Goal: Obtain resource: Download file/media

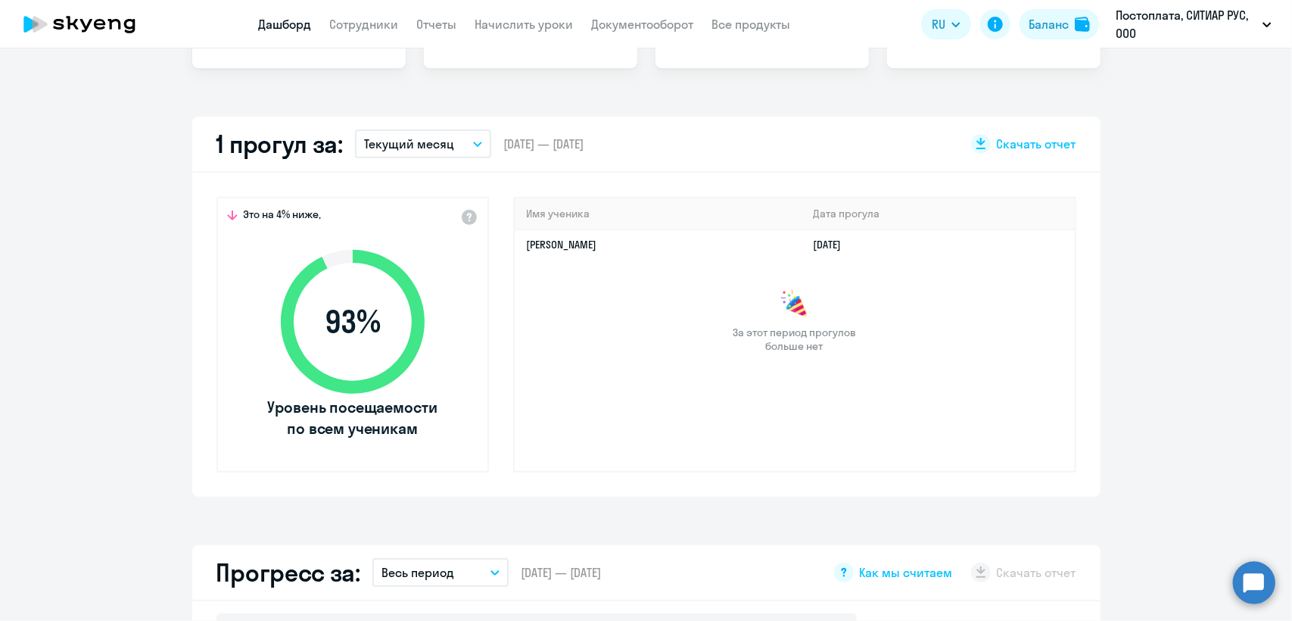
scroll to position [378, 0]
click at [444, 141] on p "Текущий месяц" at bounding box center [409, 142] width 90 height 18
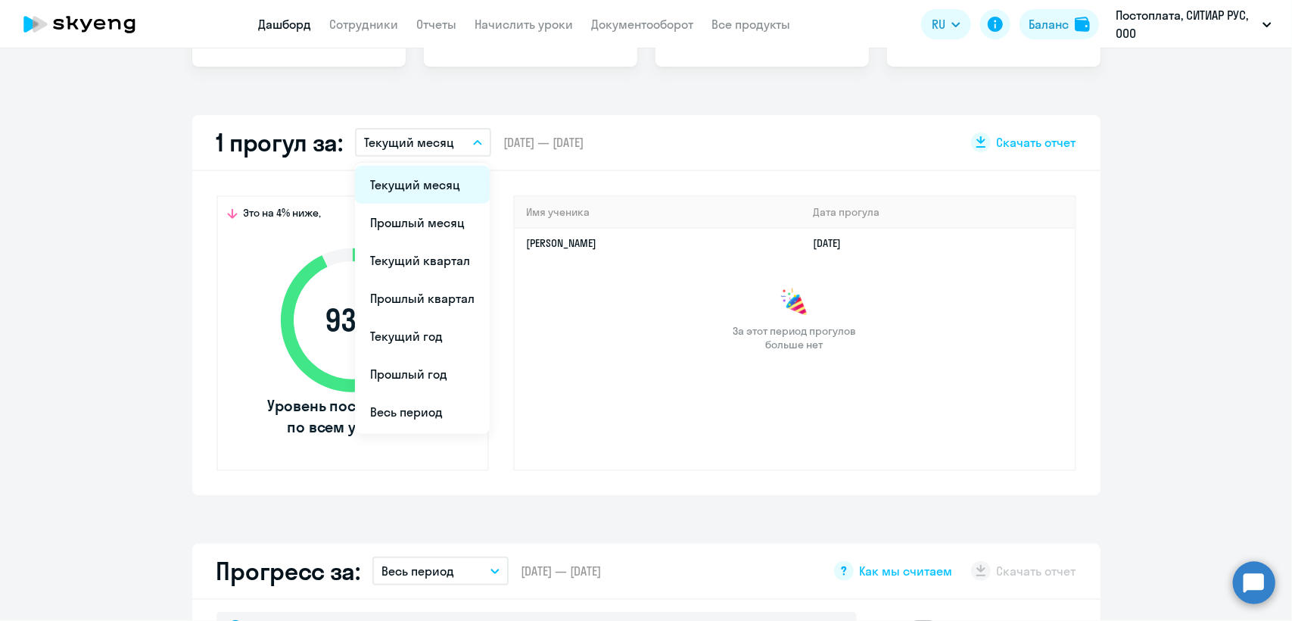
select select "30"
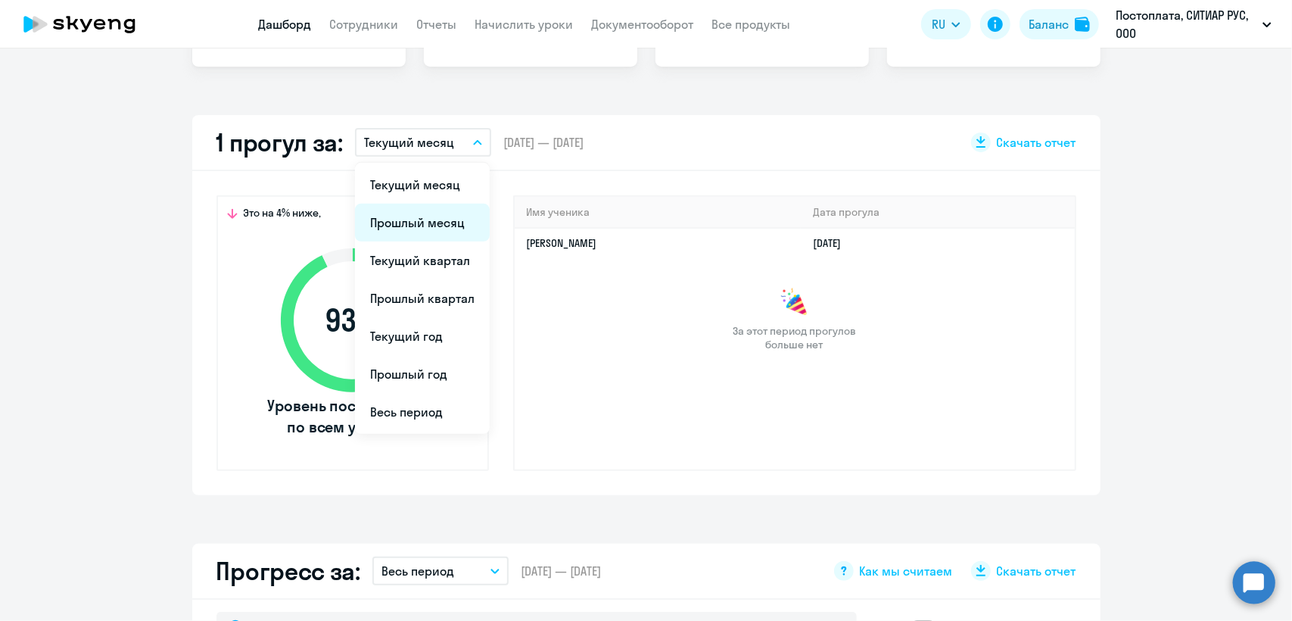
click at [431, 222] on li "Прошлый месяц" at bounding box center [422, 223] width 135 height 38
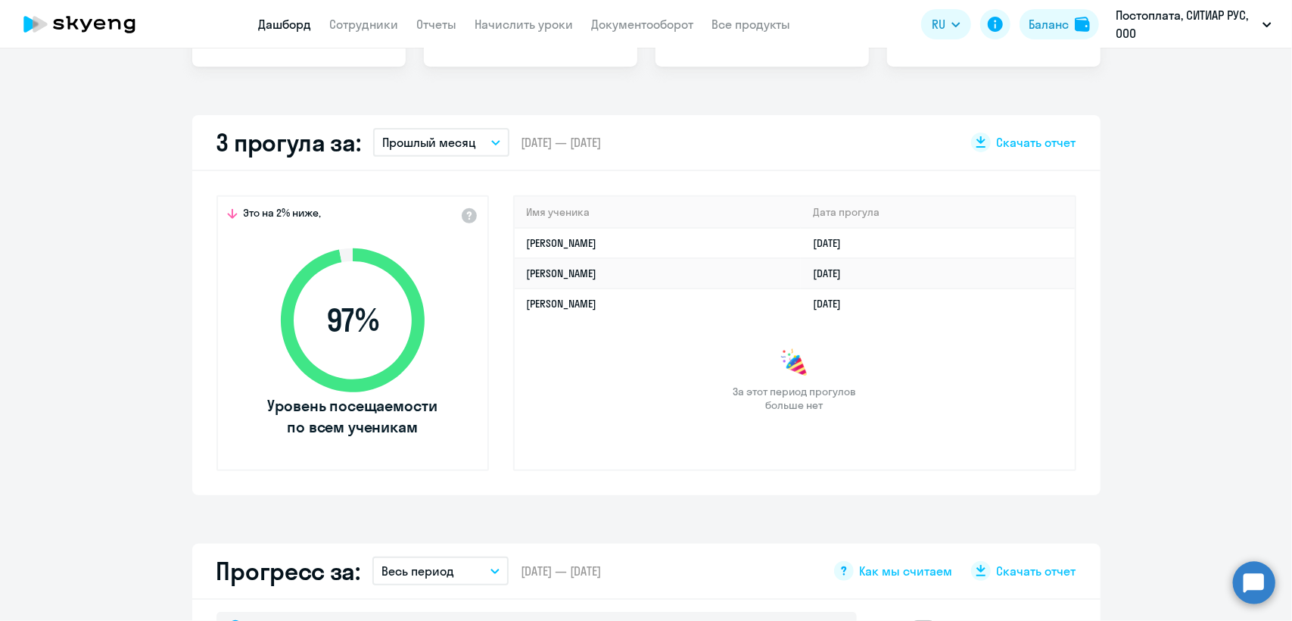
drag, startPoint x: 1175, startPoint y: 229, endPoint x: 1146, endPoint y: 229, distance: 28.8
click at [1174, 229] on app-truancy-attendance-dashboard "3 прогула за: Прошлый месяц Текущий месяц Прошлый месяц Текущий квартал Прошлый…" at bounding box center [646, 305] width 1292 height 380
click at [802, 250] on td "[PERSON_NAME]" at bounding box center [658, 243] width 287 height 30
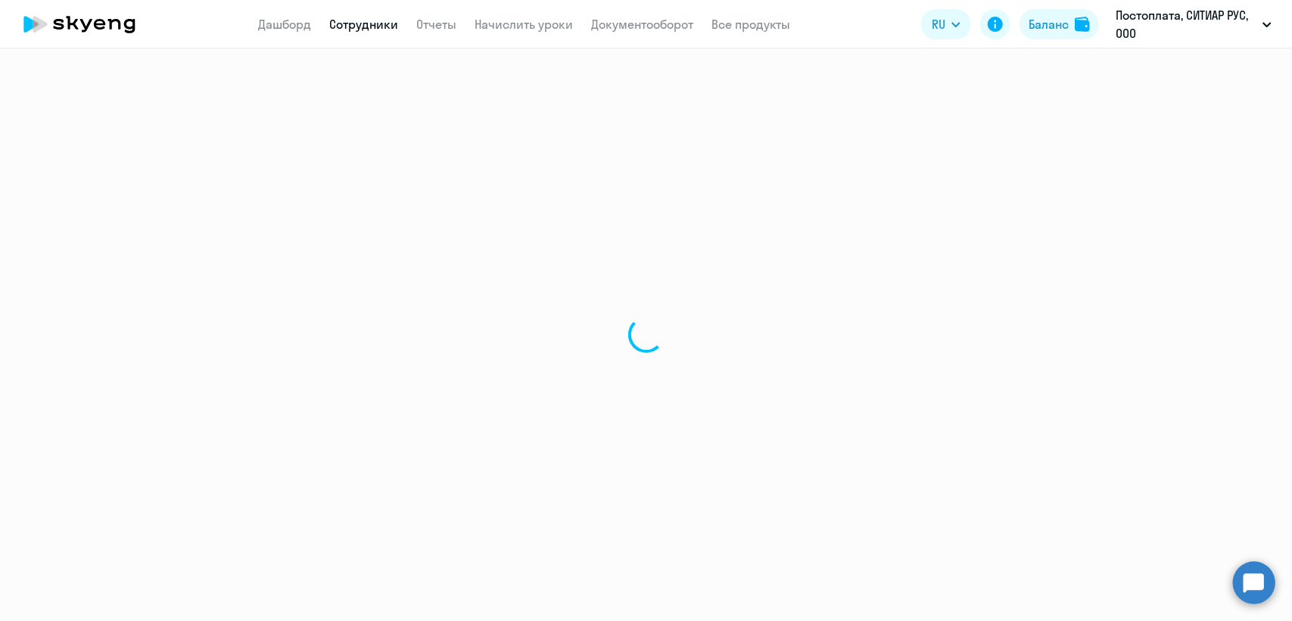
select select "english"
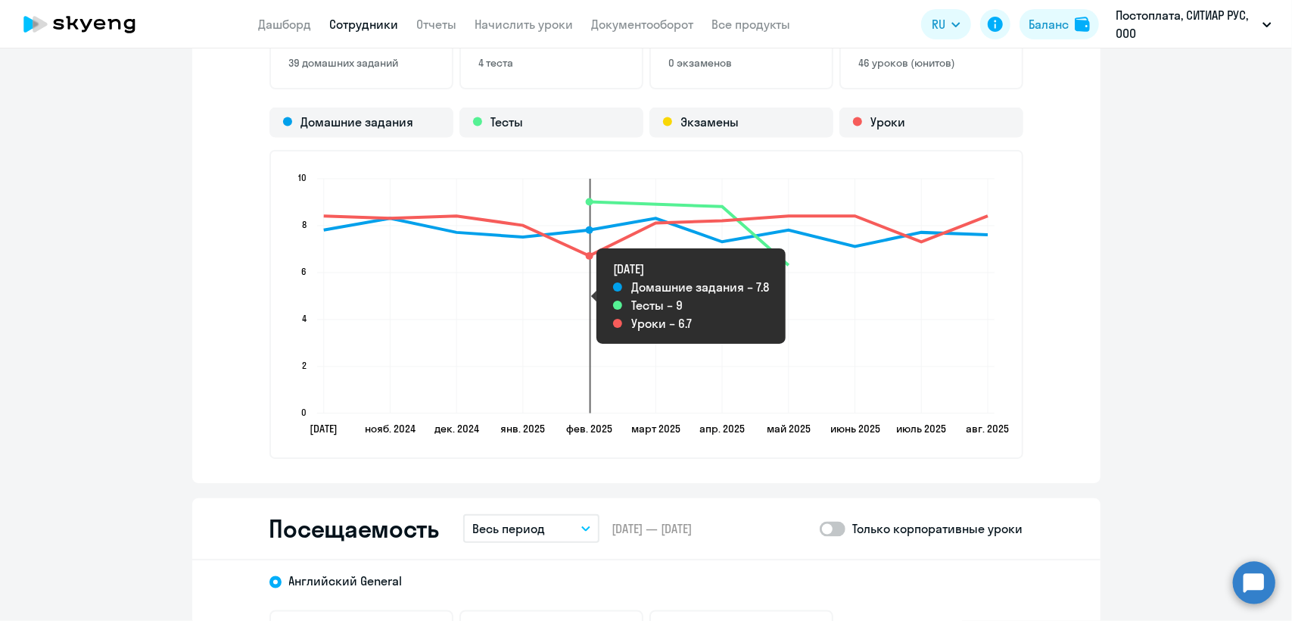
scroll to position [1741, 0]
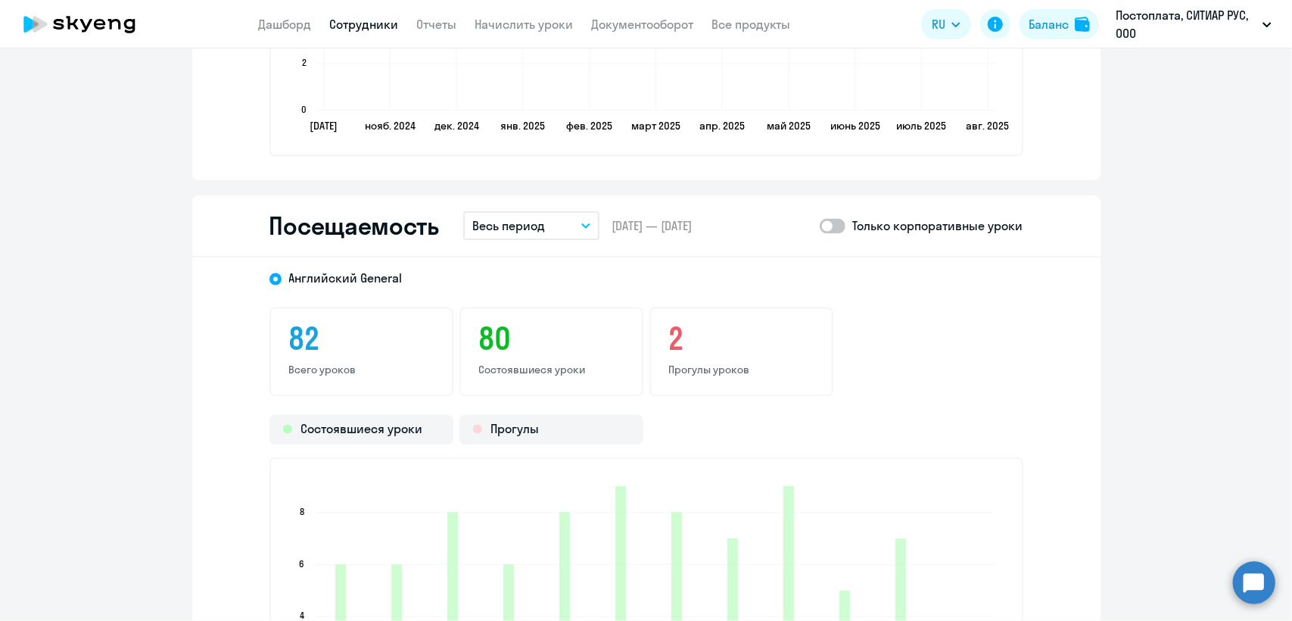
click at [571, 224] on button "Весь период" at bounding box center [531, 225] width 136 height 29
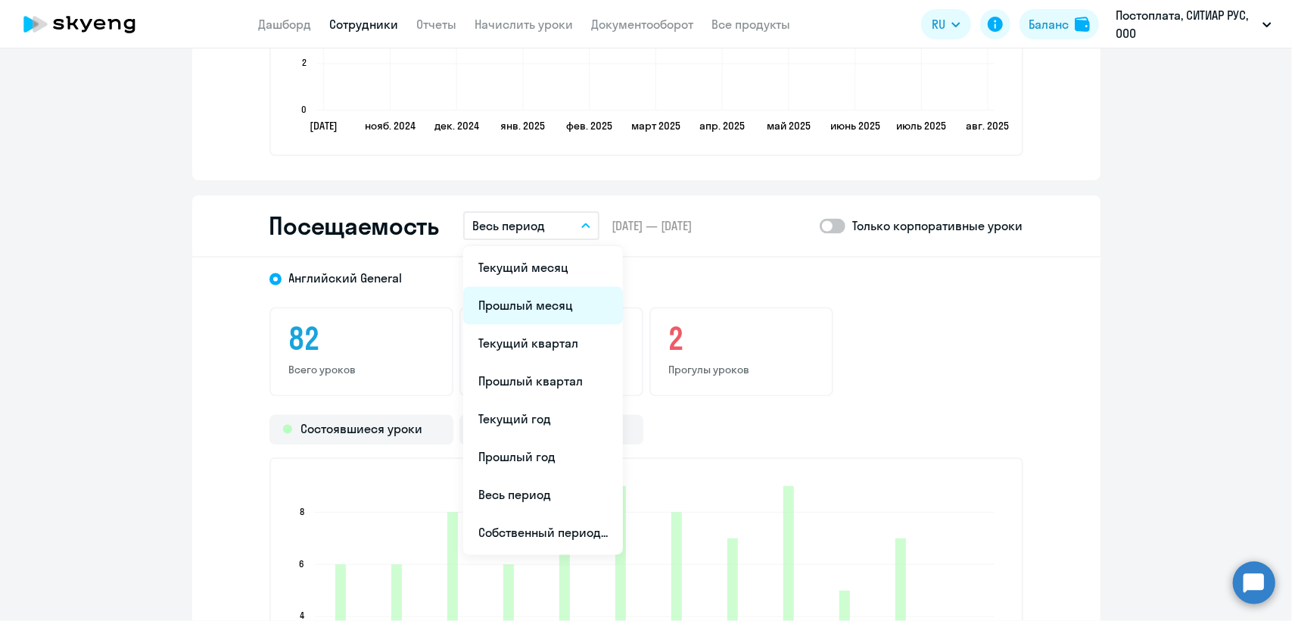
click at [554, 306] on li "Прошлый месяц" at bounding box center [543, 306] width 160 height 38
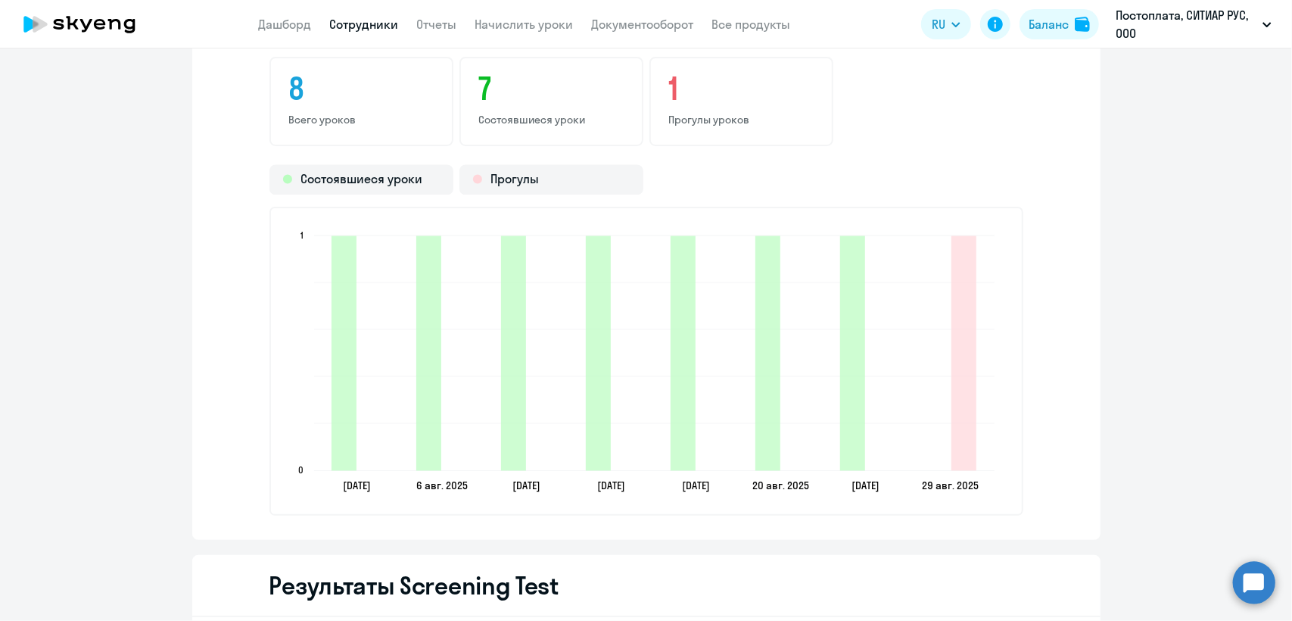
scroll to position [1968, 0]
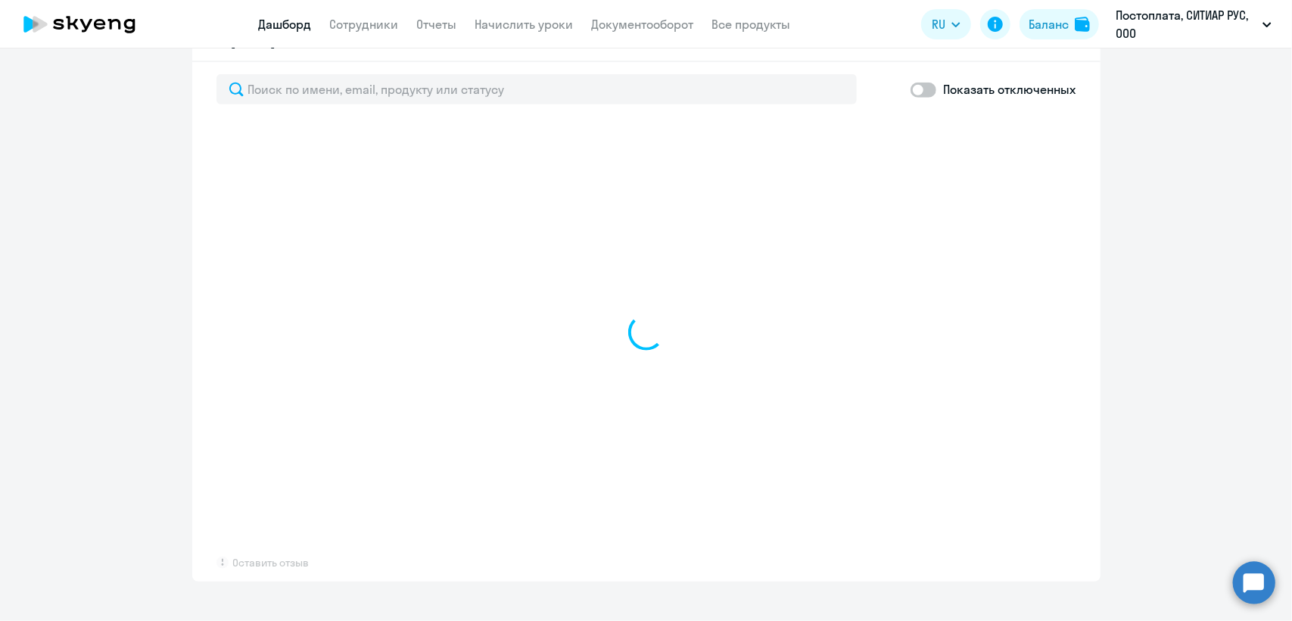
scroll to position [693, 0]
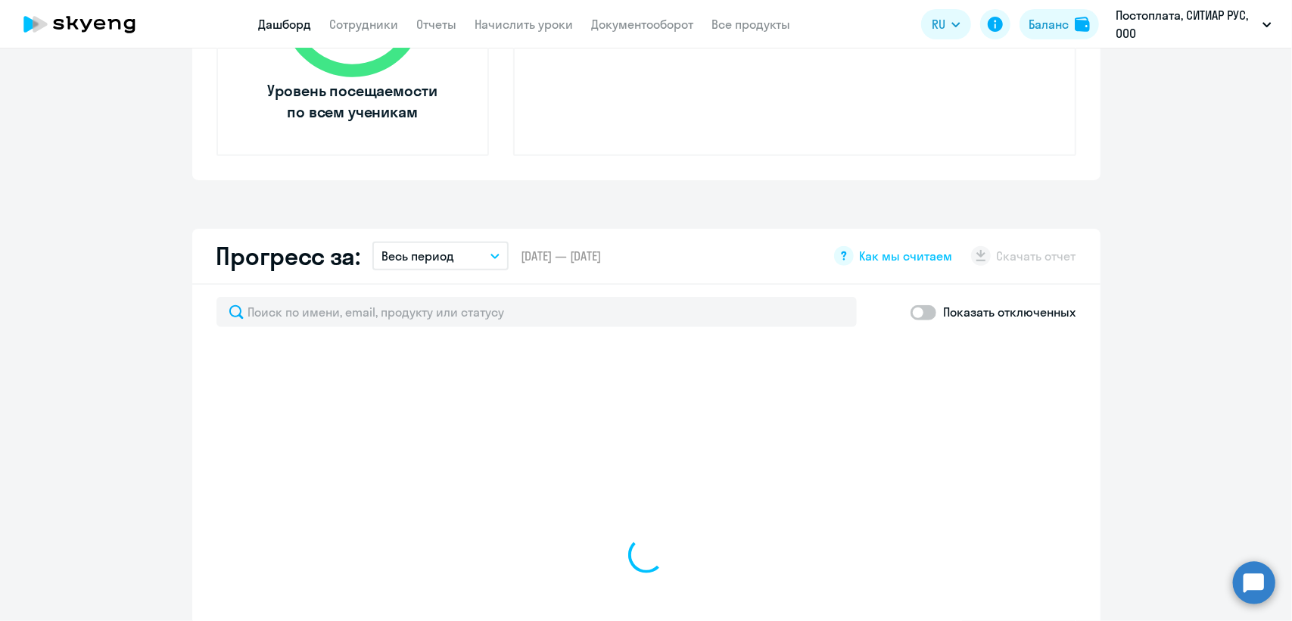
click at [465, 266] on button "Весь период" at bounding box center [440, 255] width 136 height 29
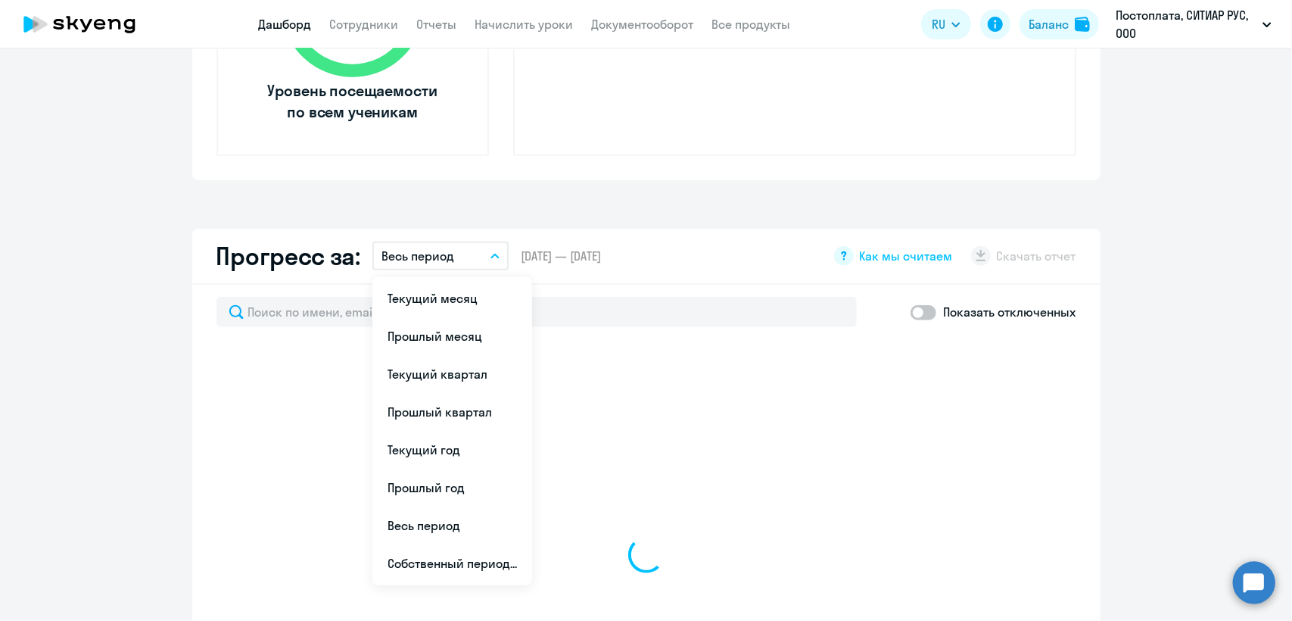
select select "30"
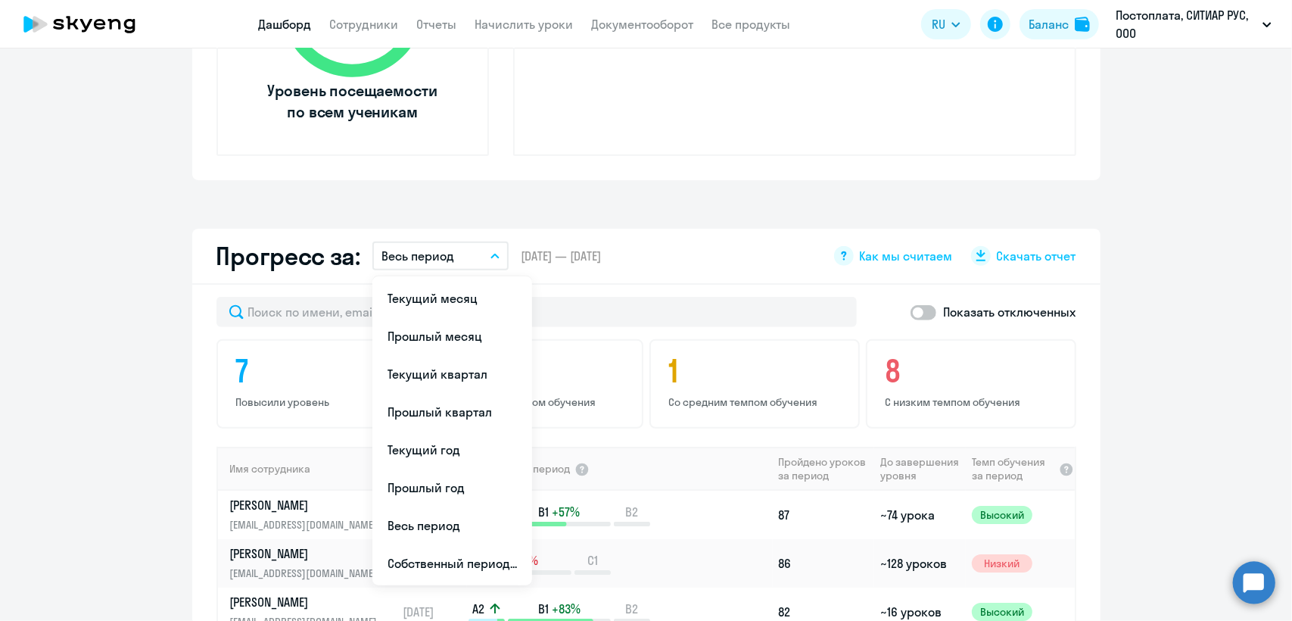
click at [726, 269] on div "Прогресс за: Весь период Текущий месяц Прошлый месяц Текущий квартал Прошлый кв…" at bounding box center [646, 257] width 908 height 56
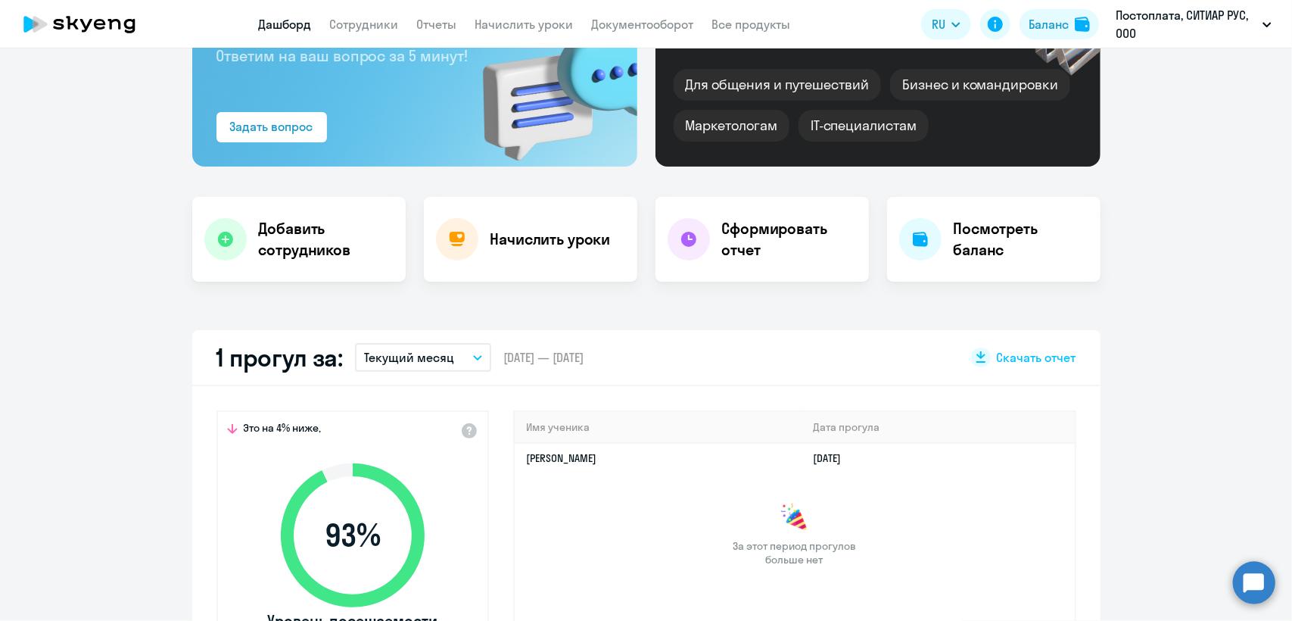
scroll to position [163, 0]
click at [456, 362] on button "Текущий месяц" at bounding box center [423, 357] width 136 height 29
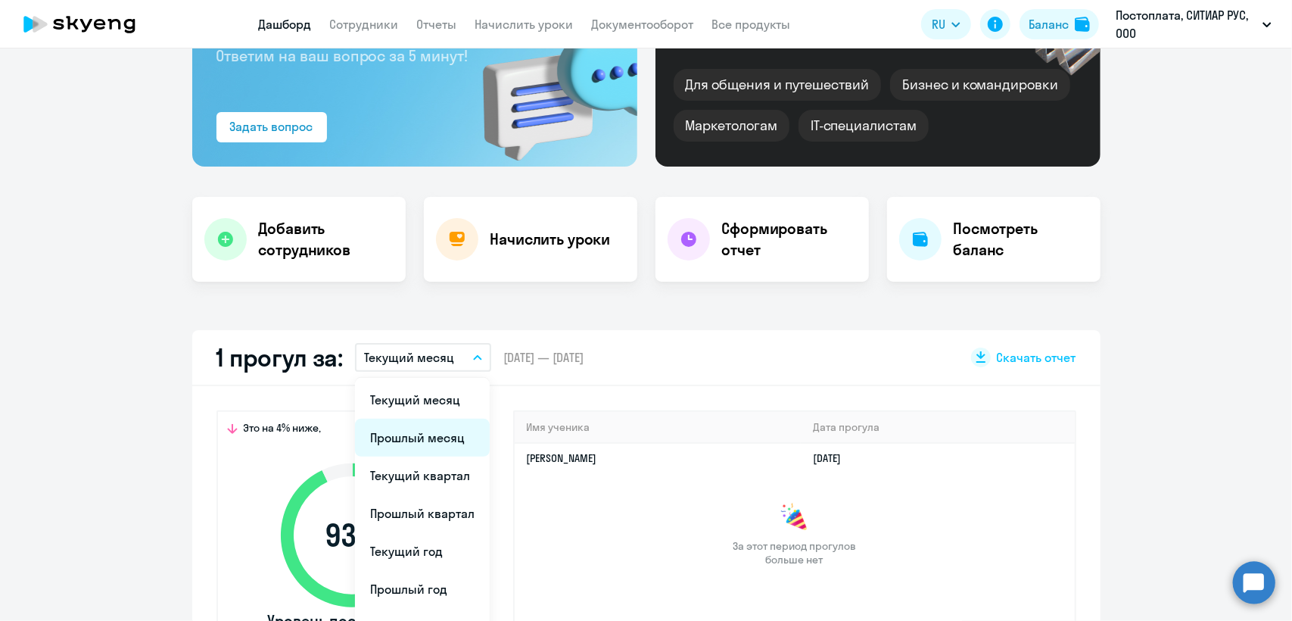
click at [433, 449] on li "Прошлый месяц" at bounding box center [422, 438] width 135 height 38
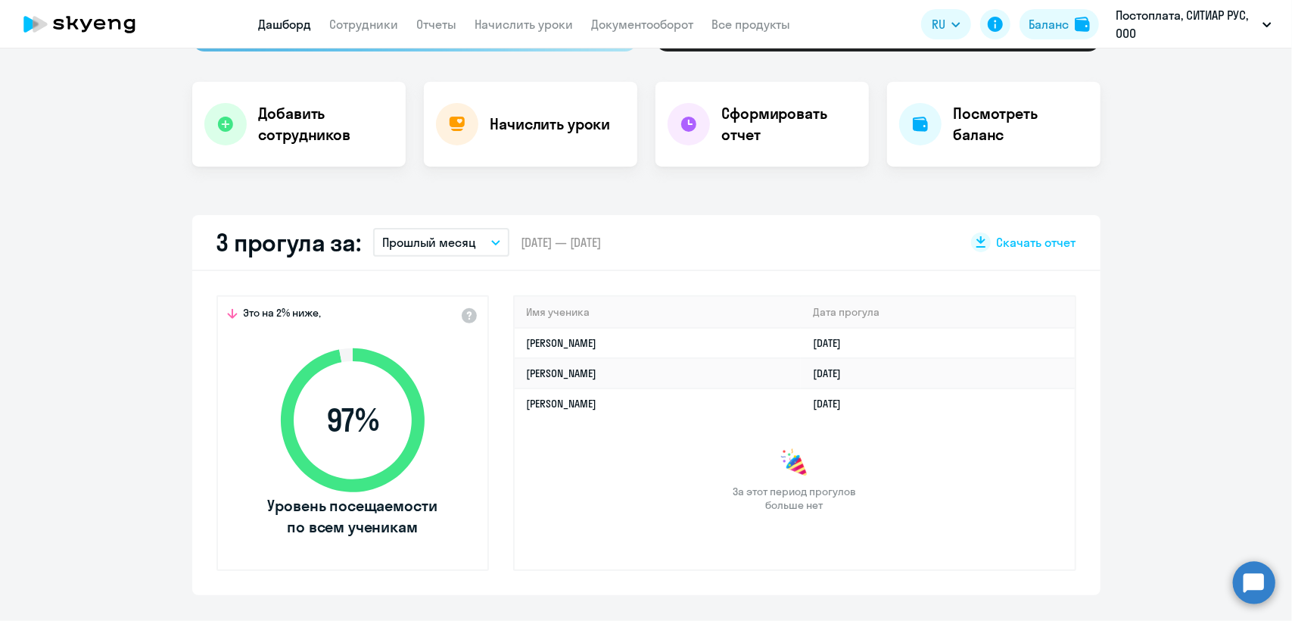
scroll to position [315, 0]
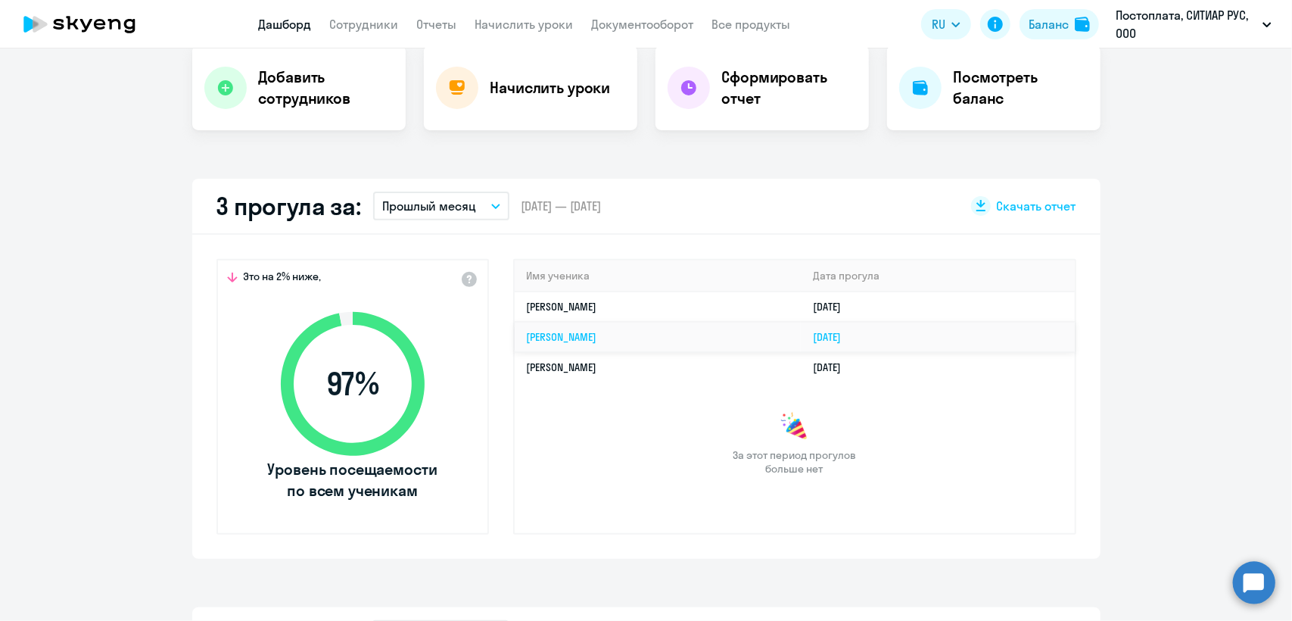
click at [702, 342] on td "[PERSON_NAME]" at bounding box center [658, 337] width 287 height 30
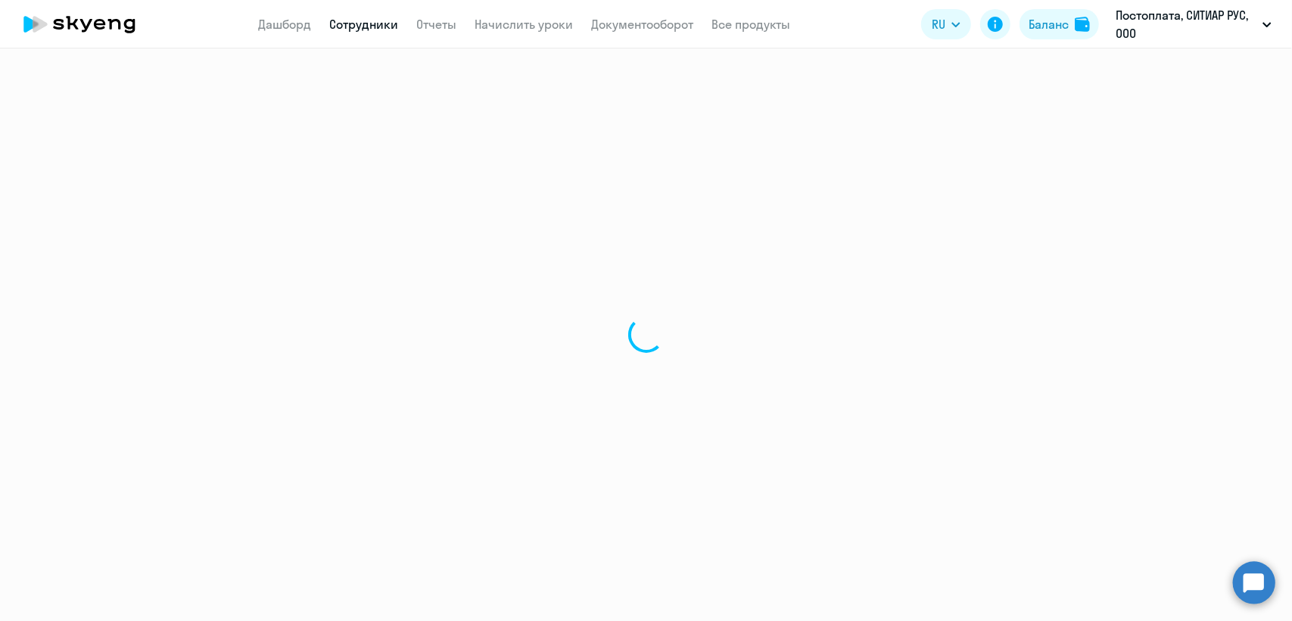
select select "english"
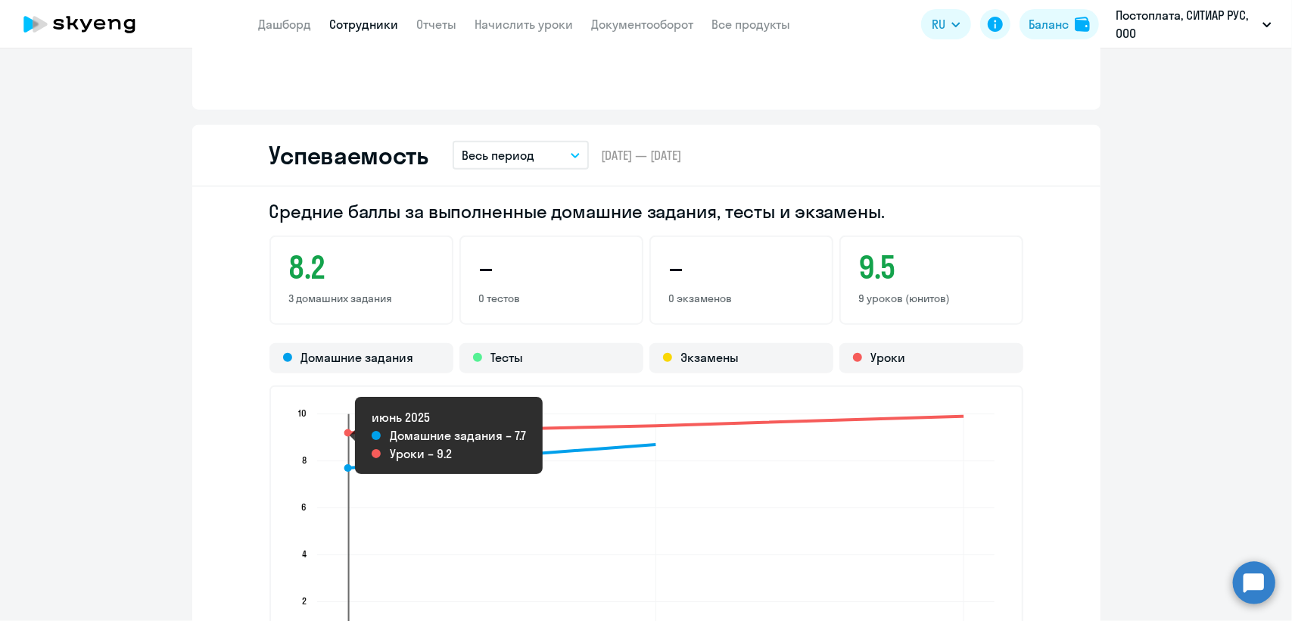
scroll to position [1060, 0]
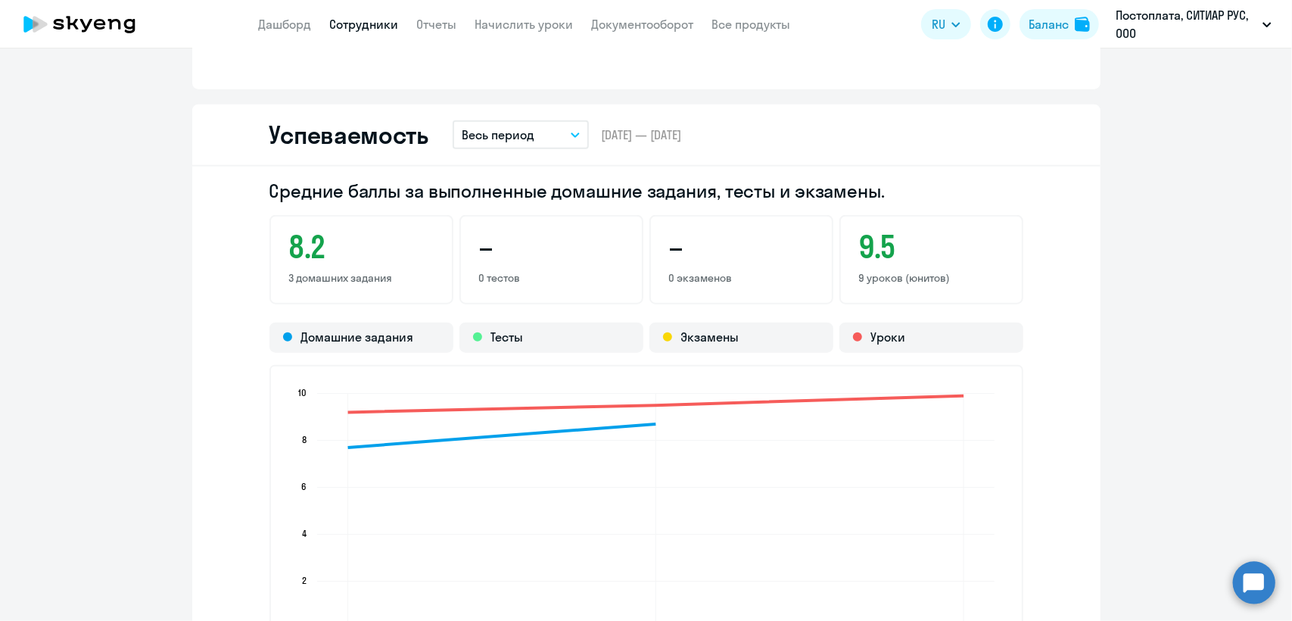
click at [556, 143] on button "Весь период" at bounding box center [521, 134] width 136 height 29
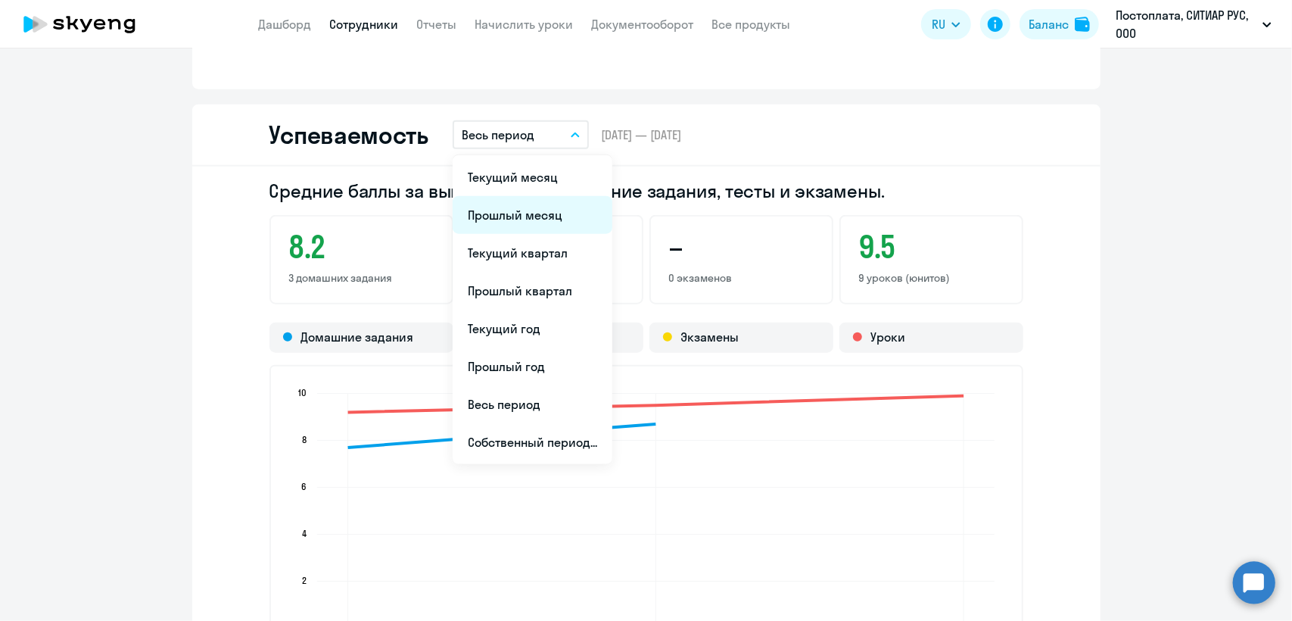
click at [548, 221] on li "Прошлый месяц" at bounding box center [533, 215] width 160 height 38
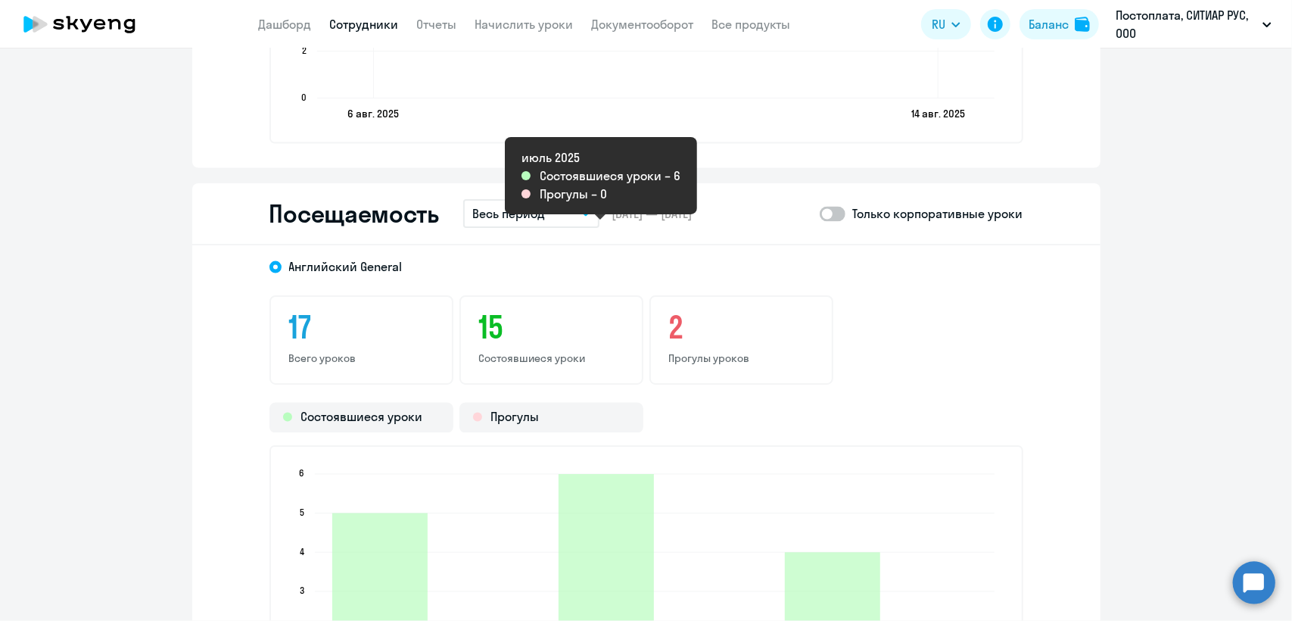
scroll to position [1589, 0]
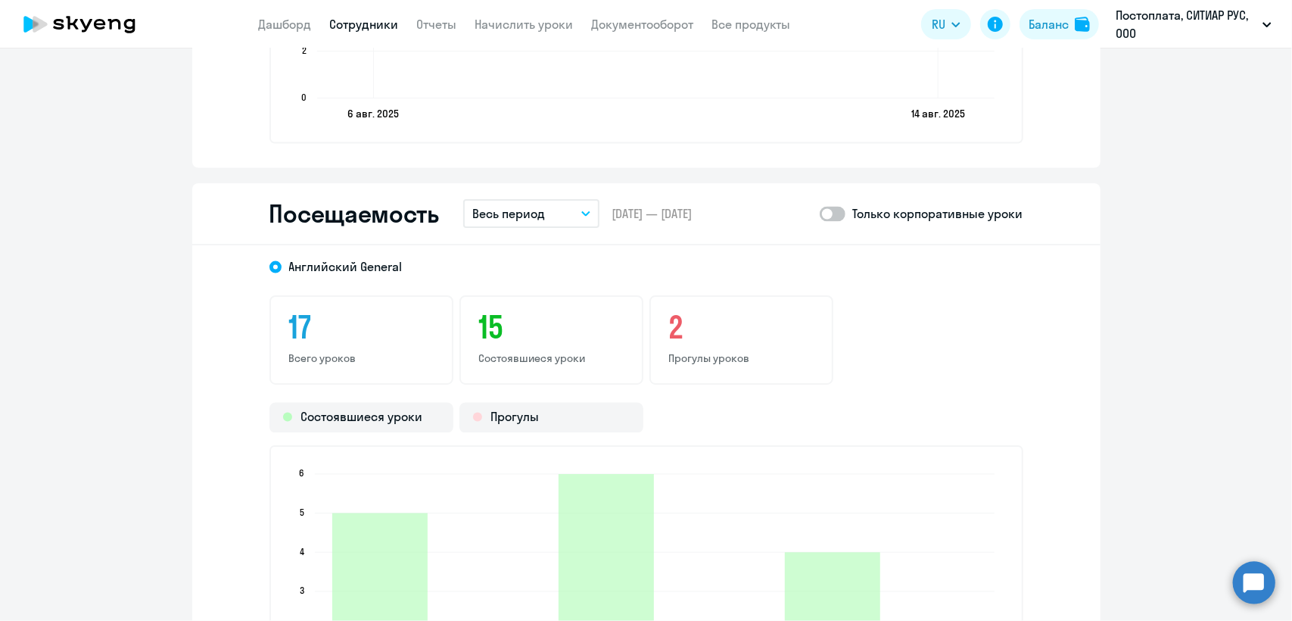
click at [550, 212] on button "Весь период" at bounding box center [531, 213] width 136 height 29
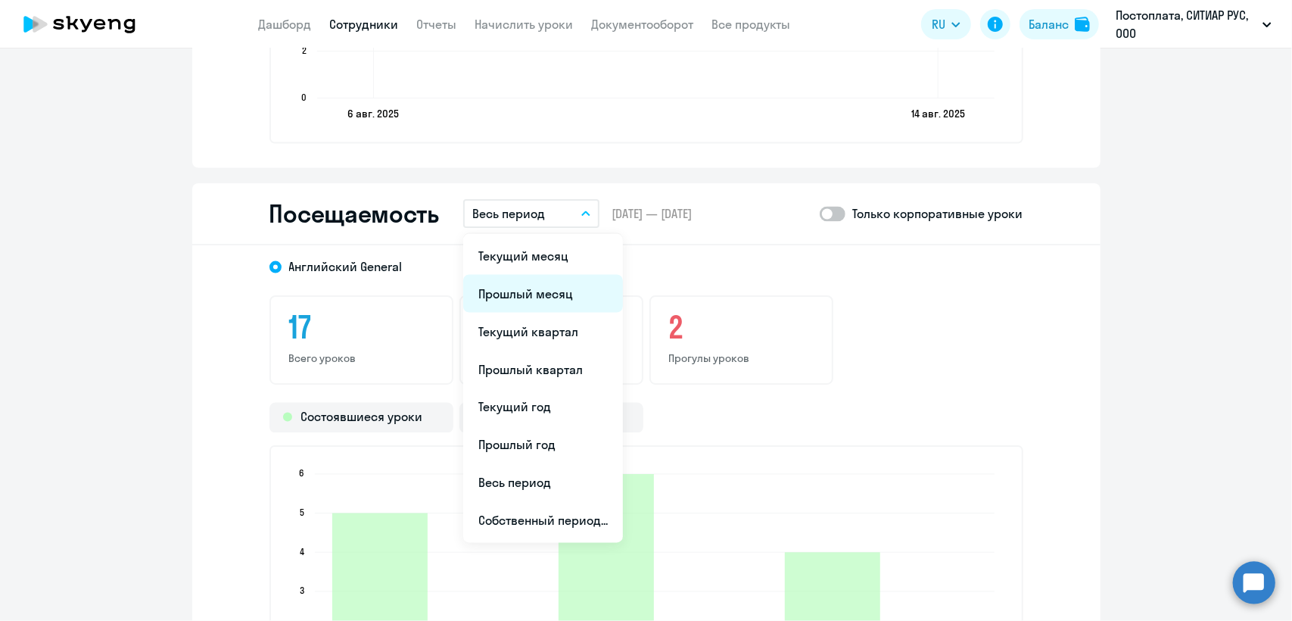
click at [552, 287] on li "Прошлый месяц" at bounding box center [543, 294] width 160 height 38
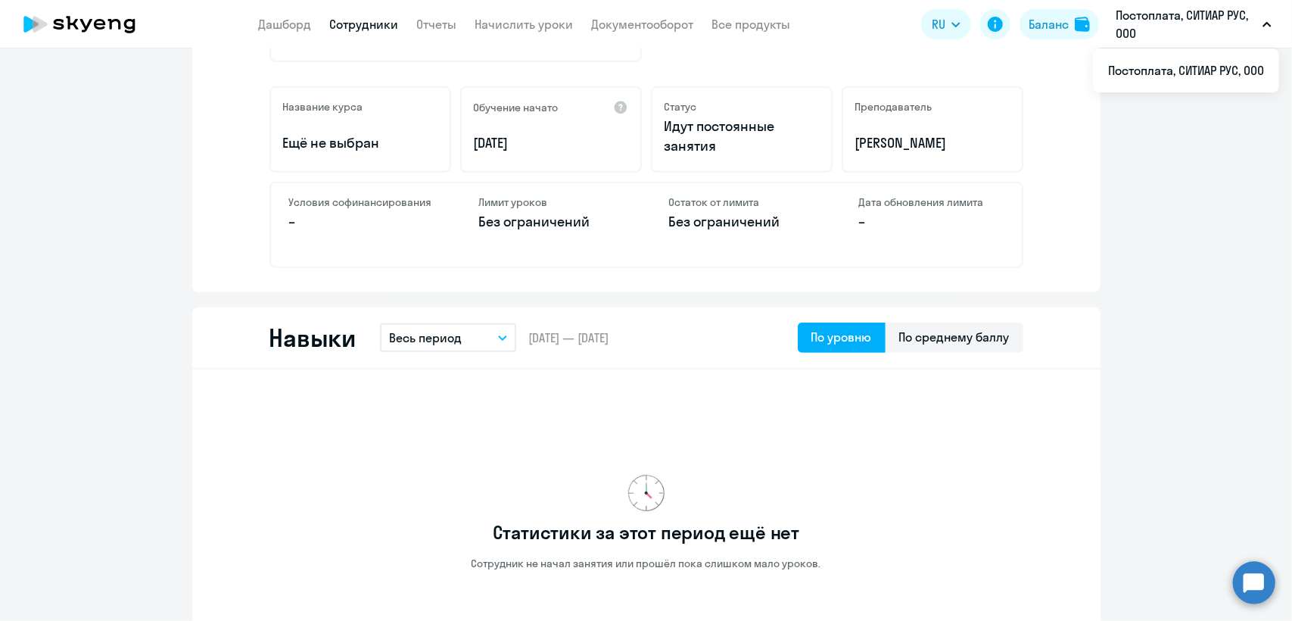
scroll to position [378, 0]
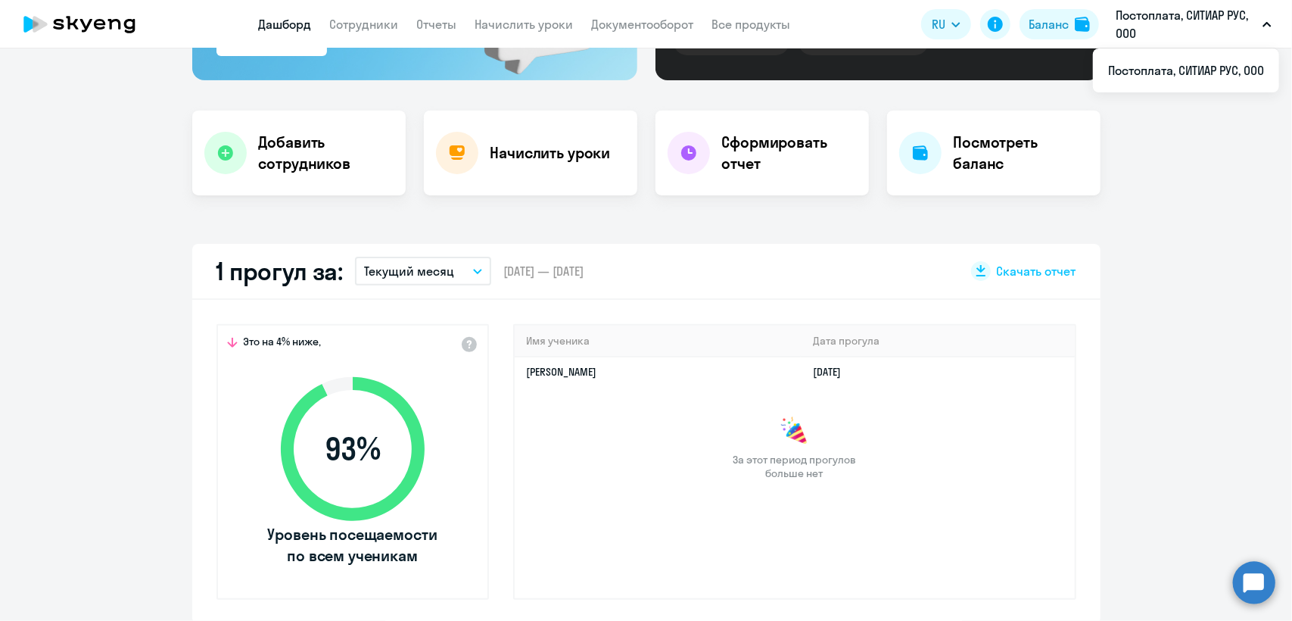
scroll to position [227, 0]
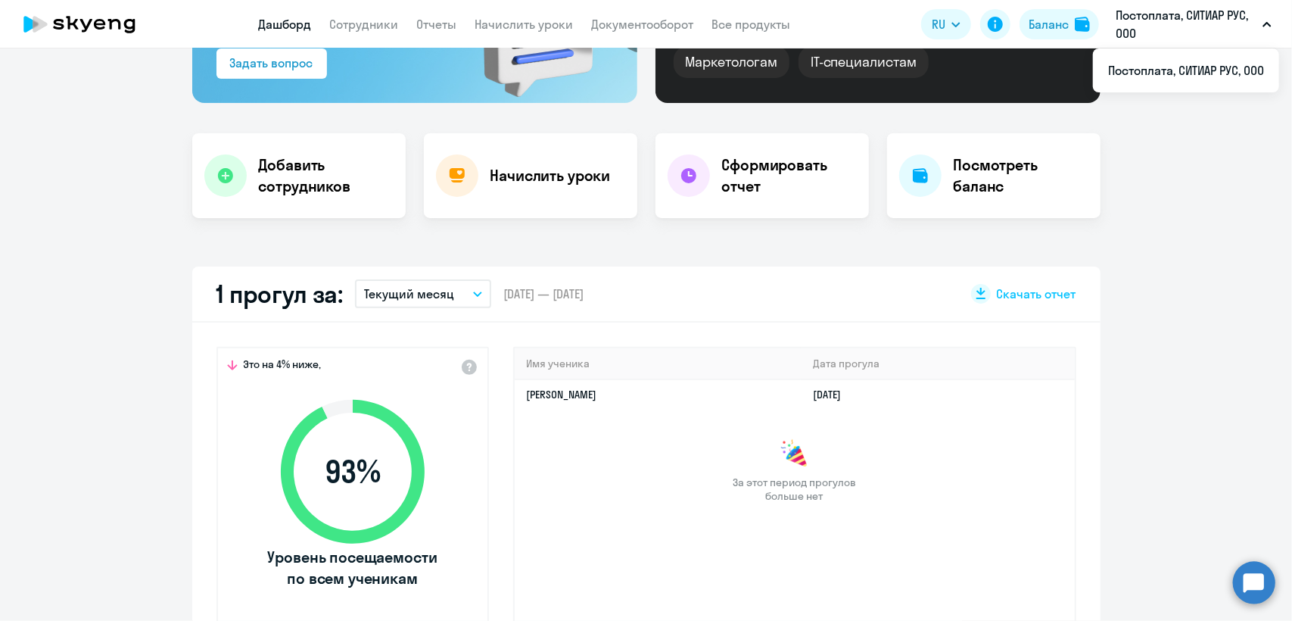
click at [443, 295] on p "Текущий месяц" at bounding box center [409, 294] width 90 height 18
select select "30"
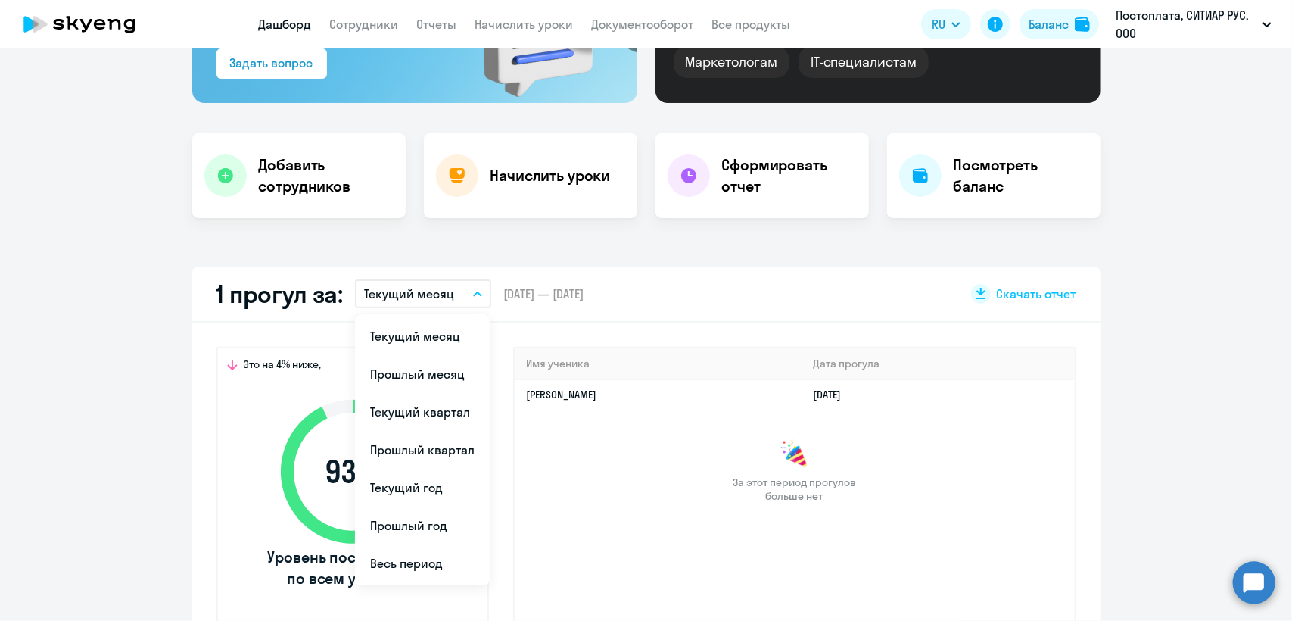
click at [681, 332] on div "Это на 4% ниже, 93 % Уровень посещаемости по всем ученикам Имя ученика Дата про…" at bounding box center [646, 484] width 908 height 324
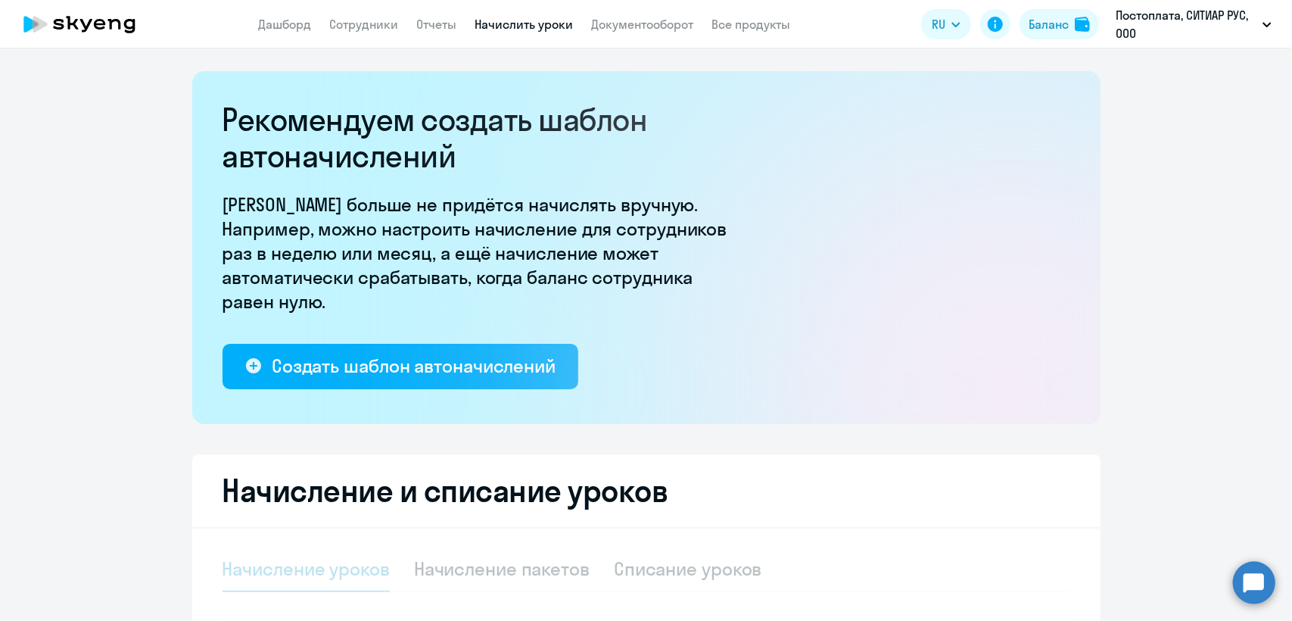
select select "10"
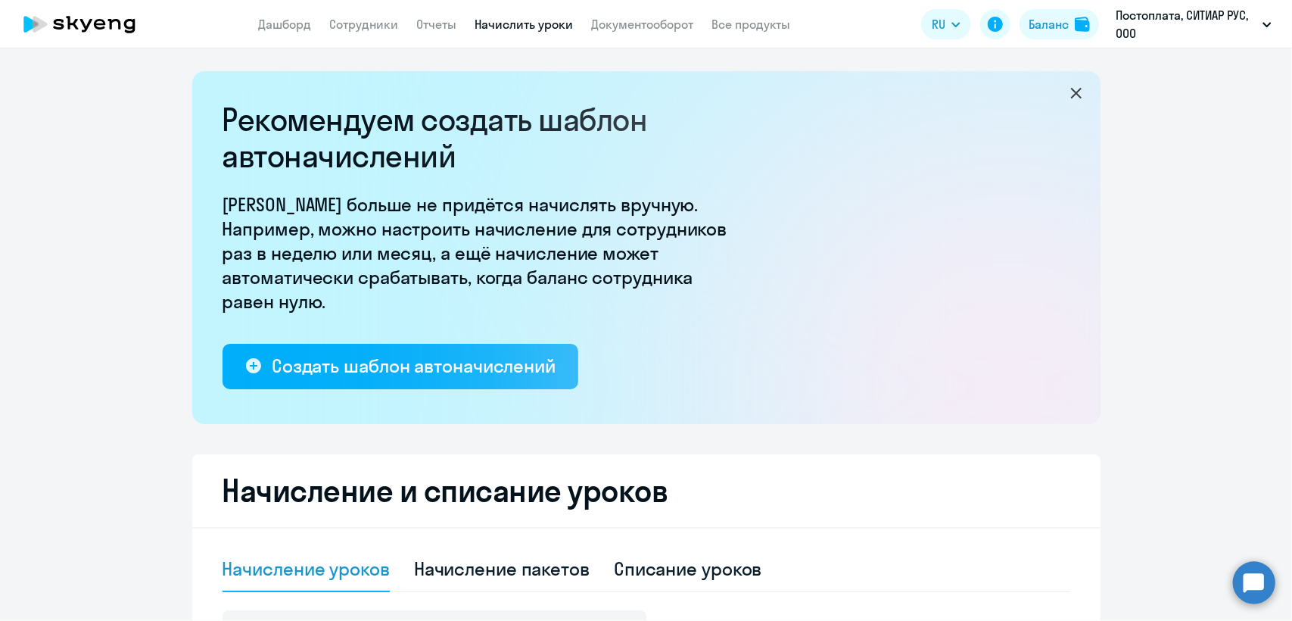
click at [300, 35] on app-header "Дашборд Сотрудники Отчеты Начислить уроки Документооборот Все продукты Дашборд …" at bounding box center [646, 24] width 1292 height 48
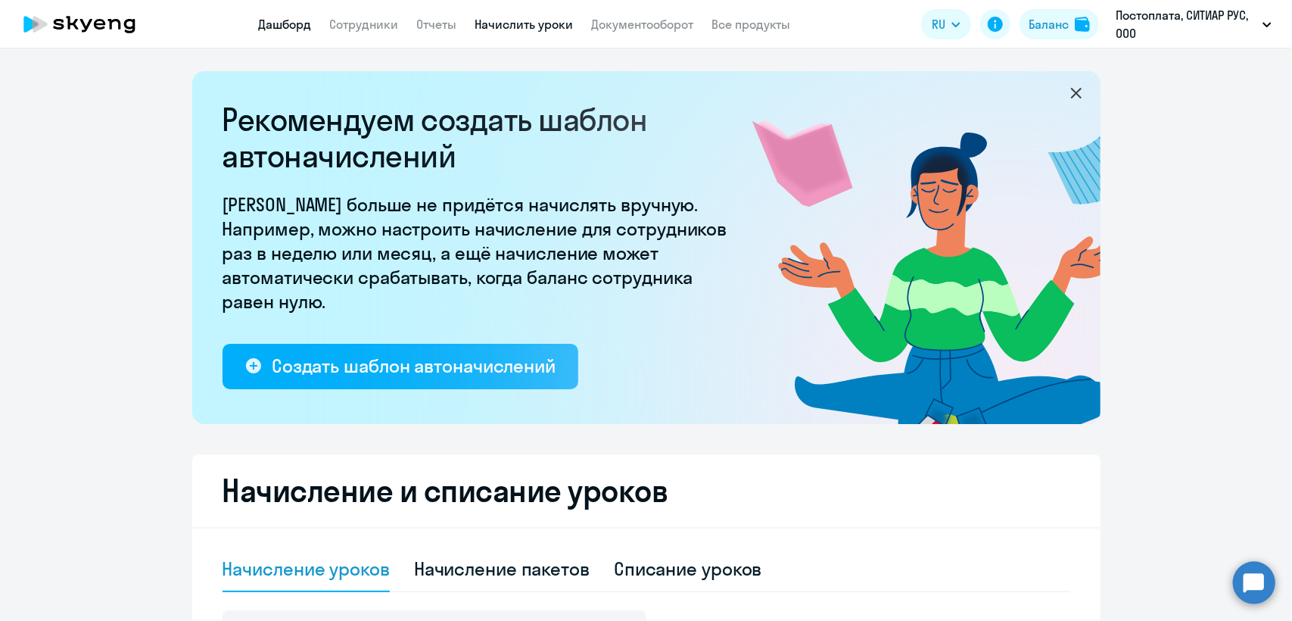
click at [300, 26] on link "Дашборд" at bounding box center [285, 24] width 53 height 15
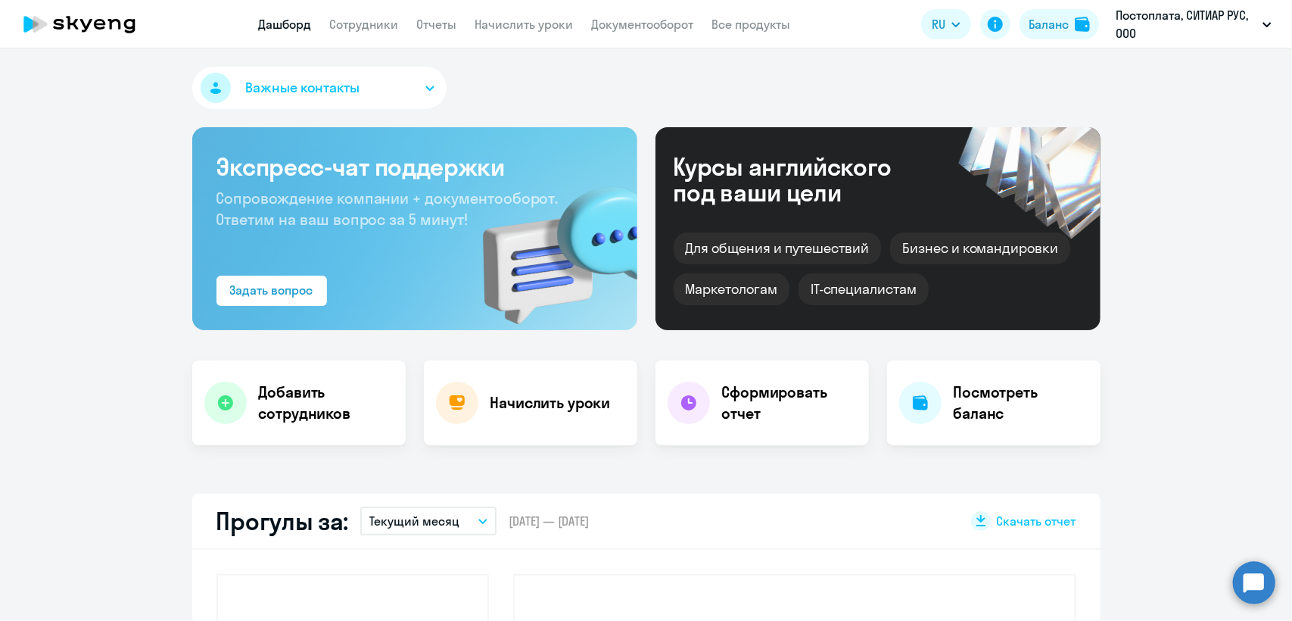
click at [451, 519] on button "Текущий месяц" at bounding box center [428, 520] width 136 height 29
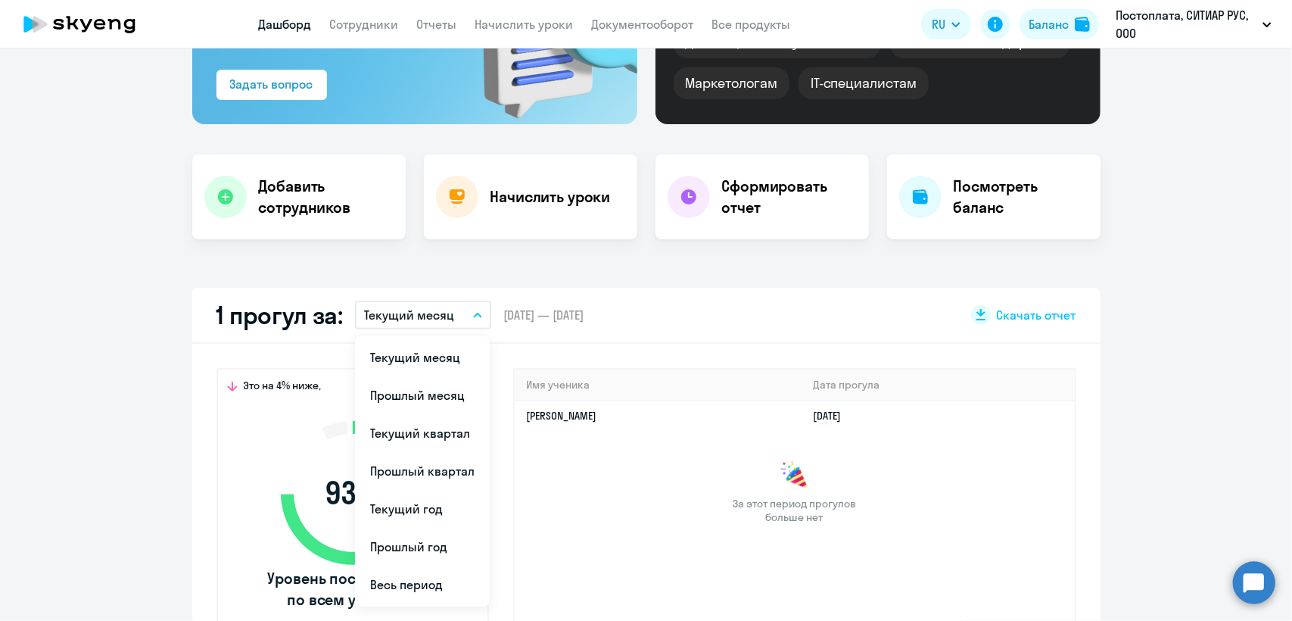
scroll to position [227, 0]
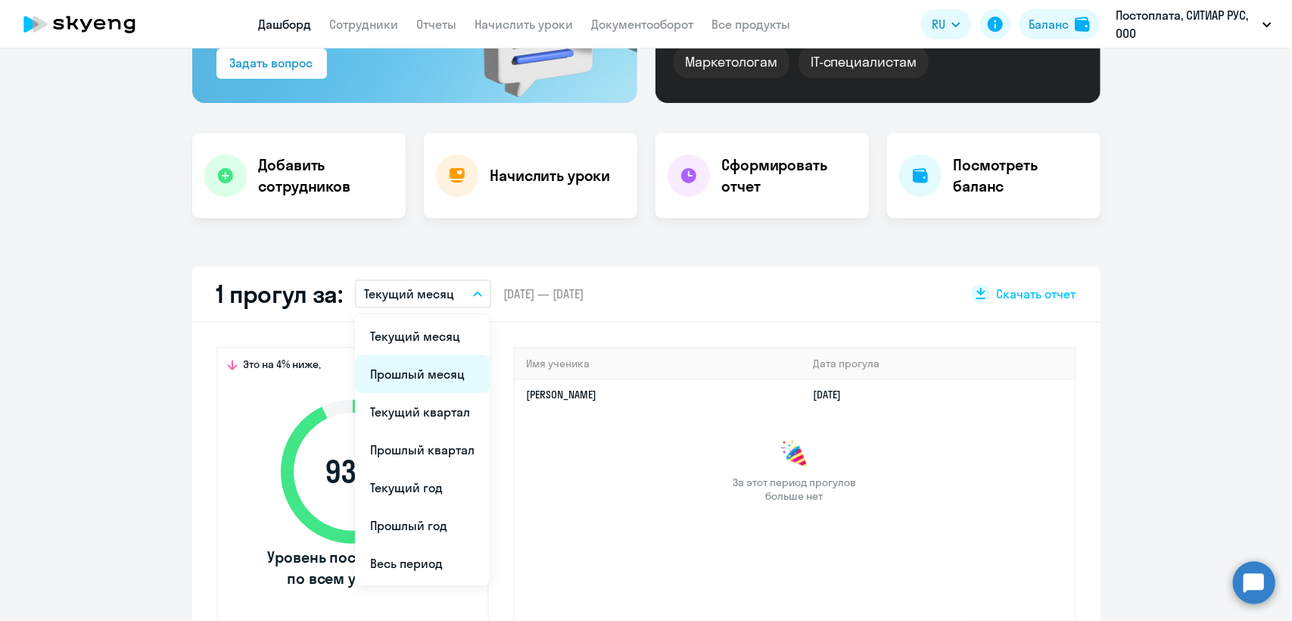
click at [456, 366] on li "Прошлый месяц" at bounding box center [422, 374] width 135 height 38
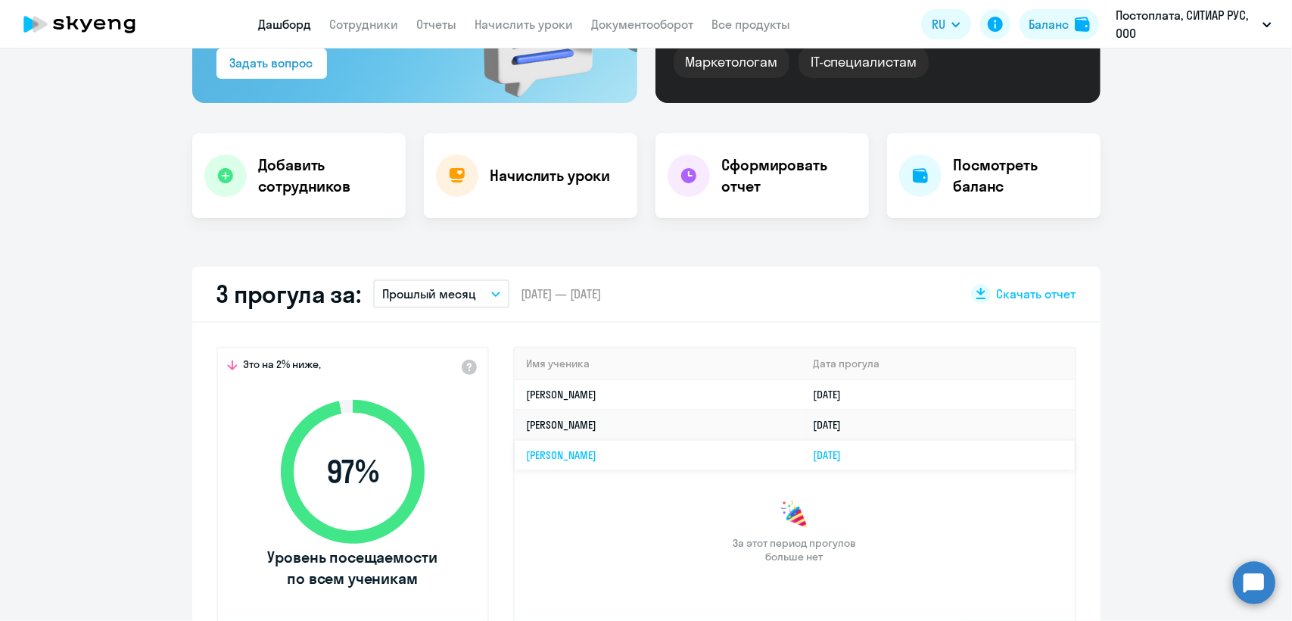
click at [695, 457] on td "[PERSON_NAME]" at bounding box center [658, 455] width 287 height 30
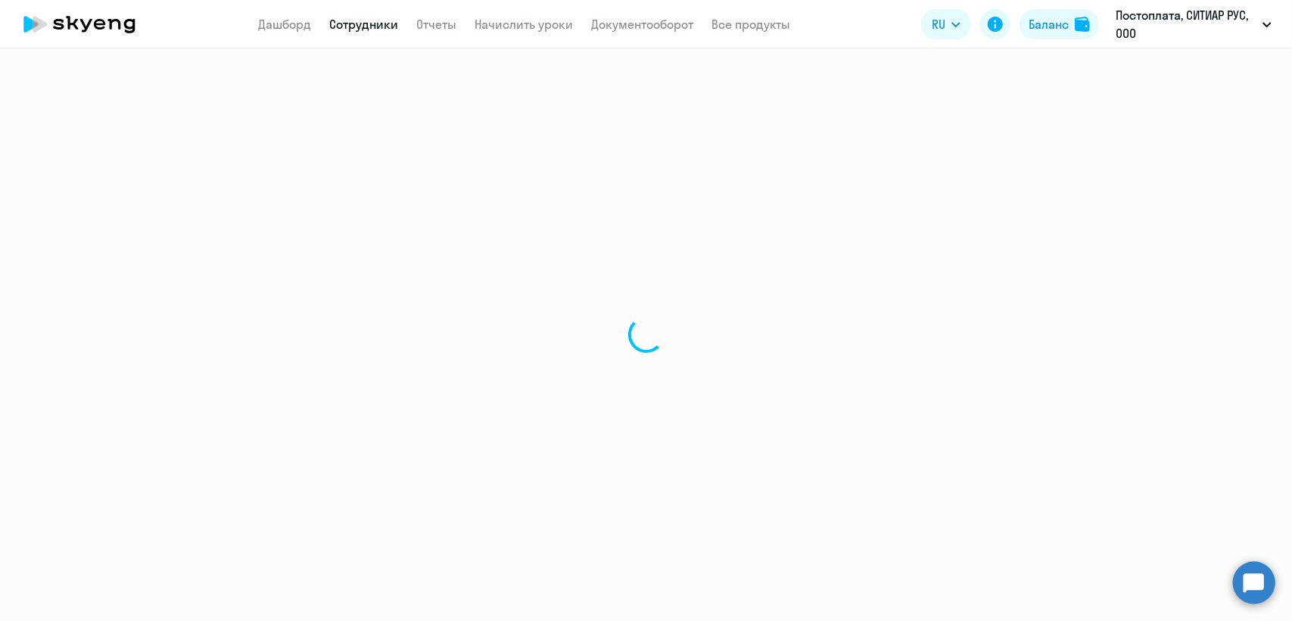
select select "english"
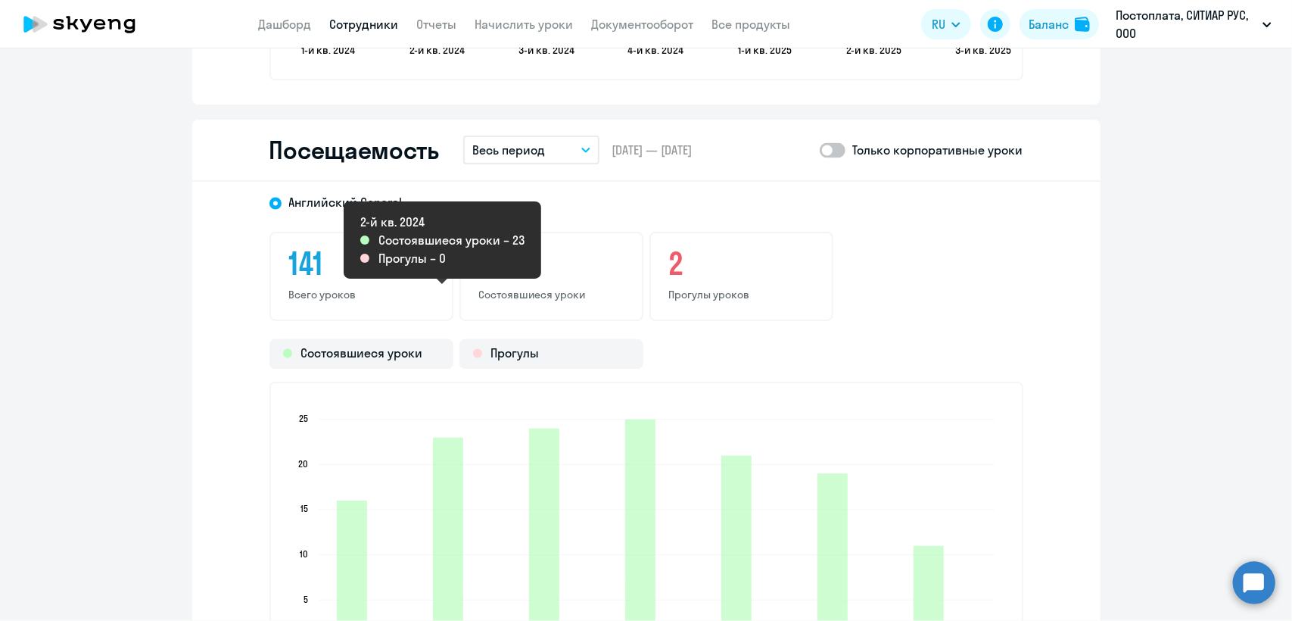
scroll to position [1817, 0]
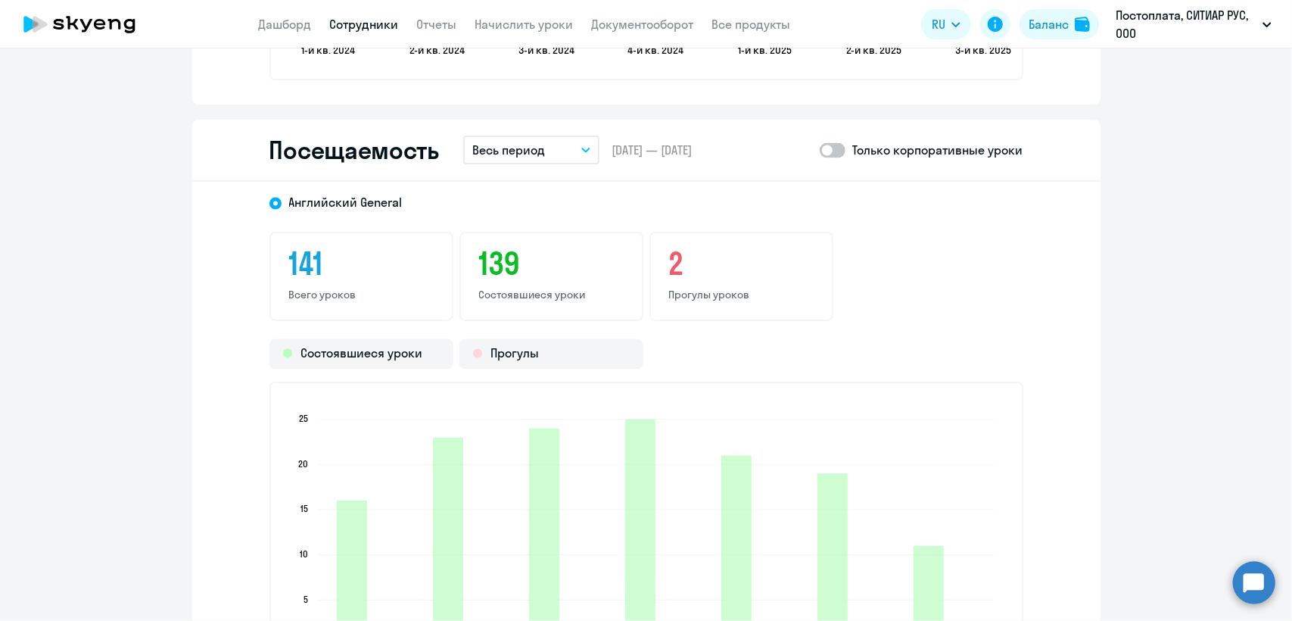
click at [554, 153] on button "Весь период" at bounding box center [531, 149] width 136 height 29
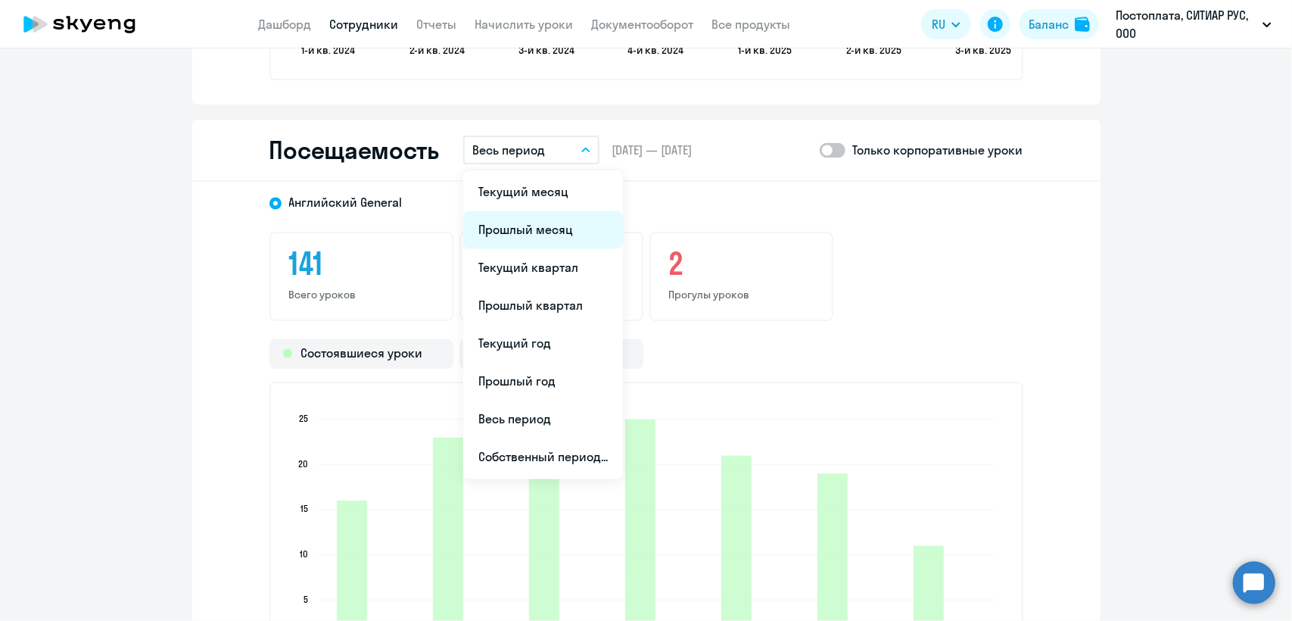
click at [554, 234] on li "Прошлый месяц" at bounding box center [543, 230] width 160 height 38
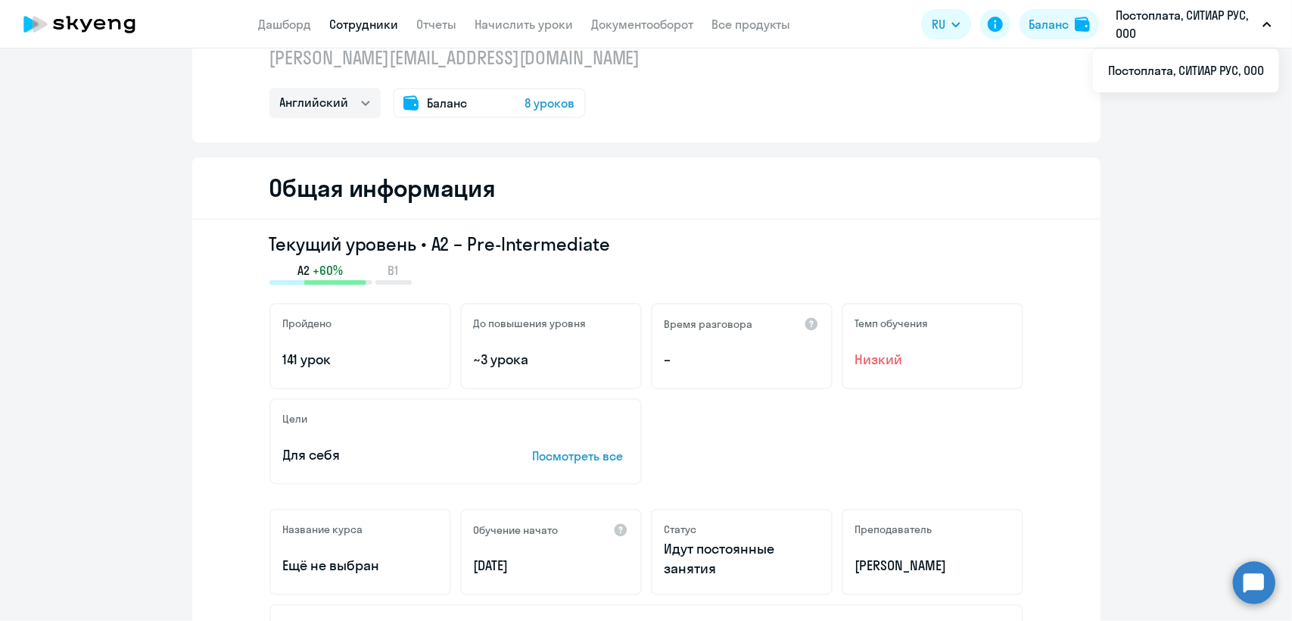
scroll to position [0, 0]
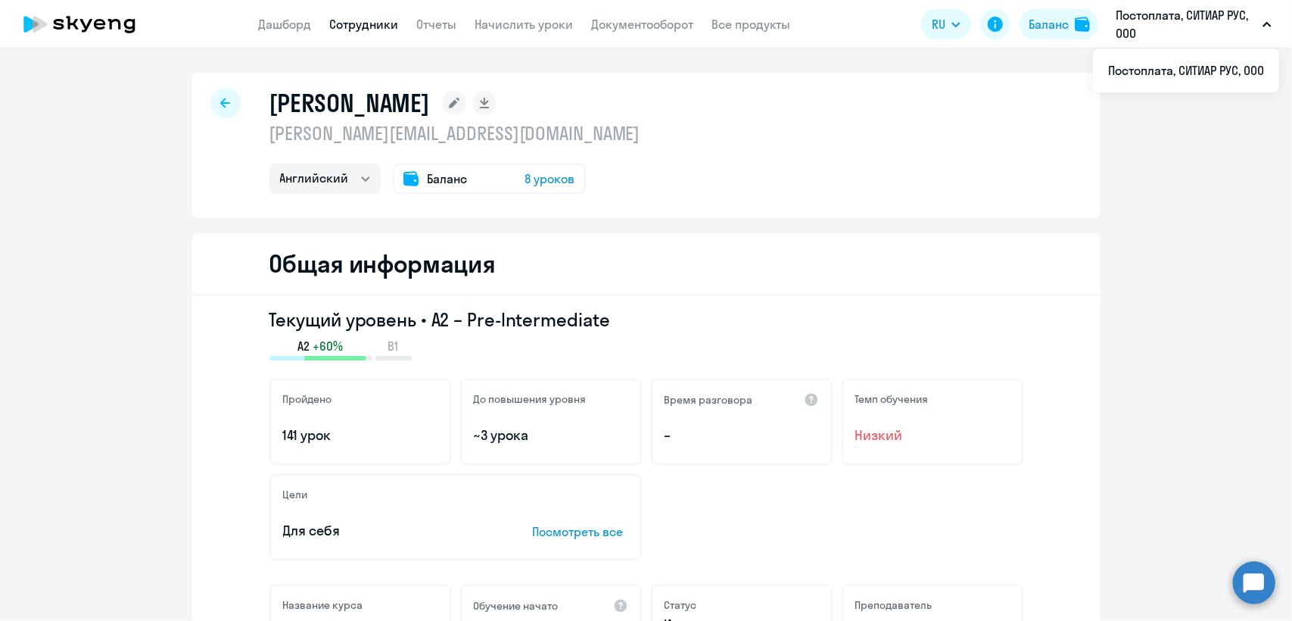
click at [447, 15] on app-menu-item-link "Отчеты" at bounding box center [437, 24] width 40 height 19
click at [274, 26] on link "Дашборд" at bounding box center [285, 24] width 53 height 15
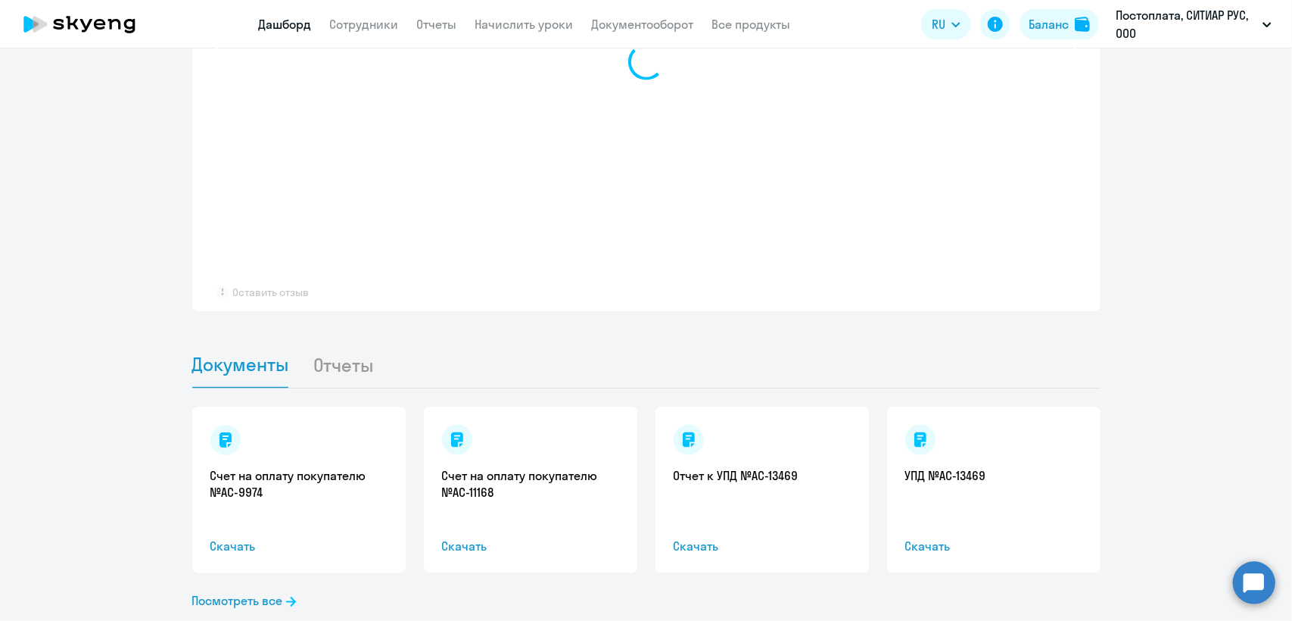
scroll to position [1223, 0]
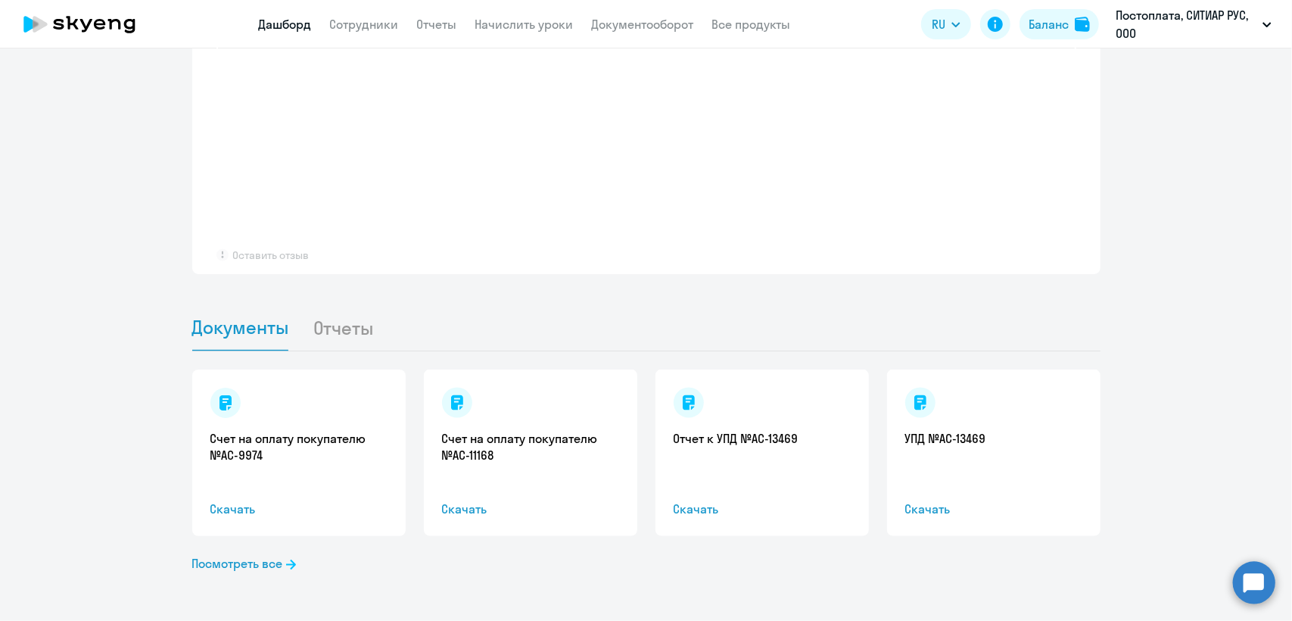
select select "30"
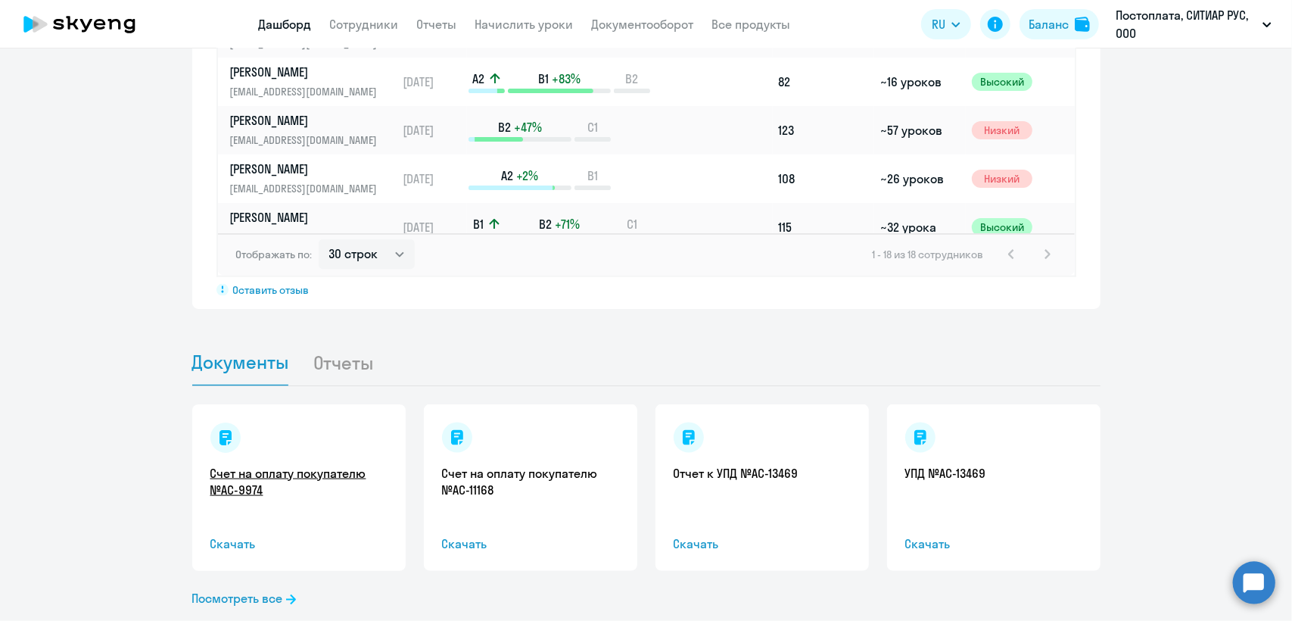
scroll to position [1258, 0]
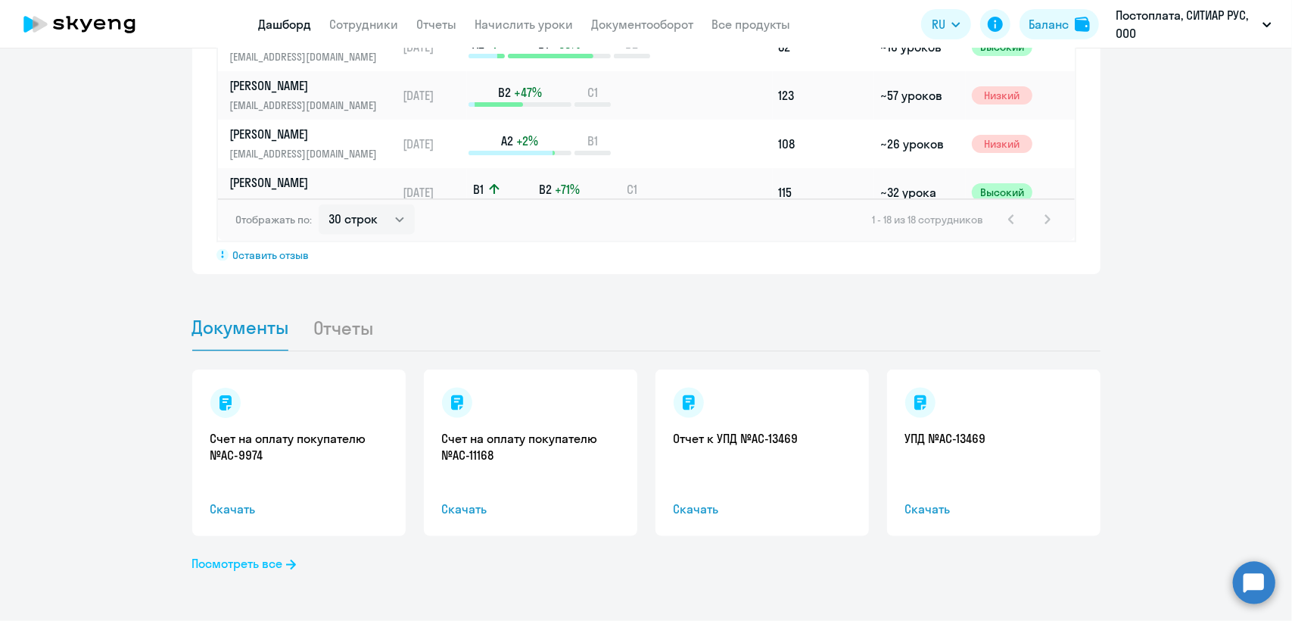
click at [232, 563] on link "Посмотреть все" at bounding box center [244, 563] width 104 height 18
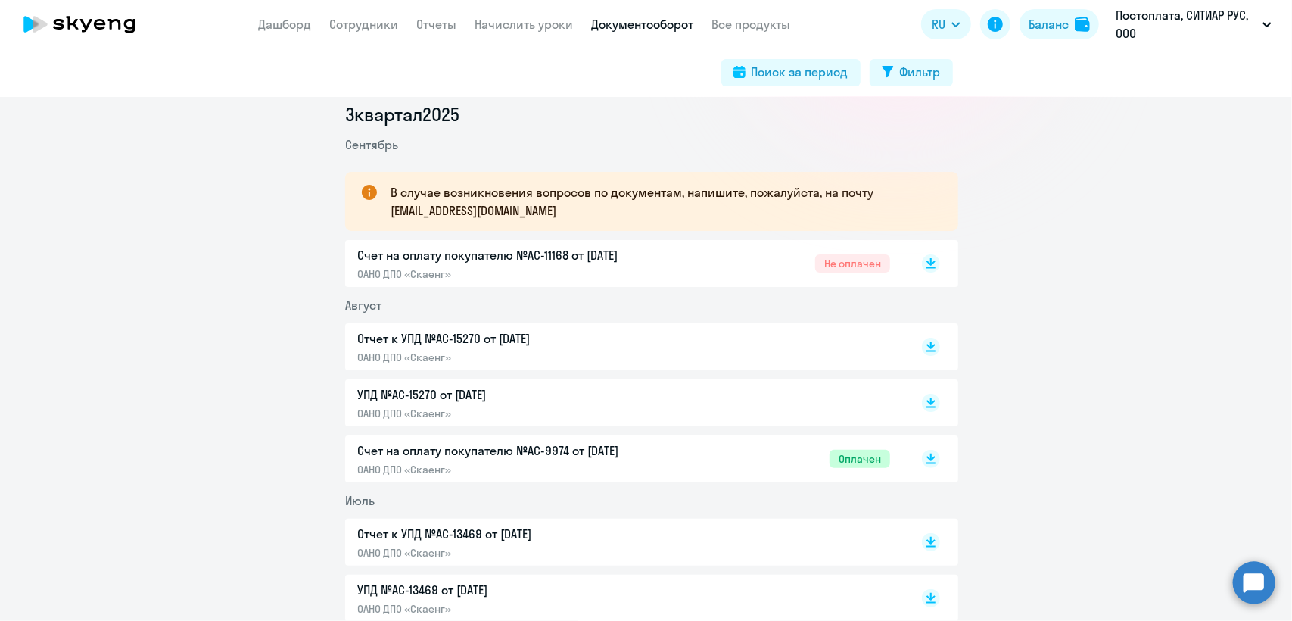
scroll to position [227, 0]
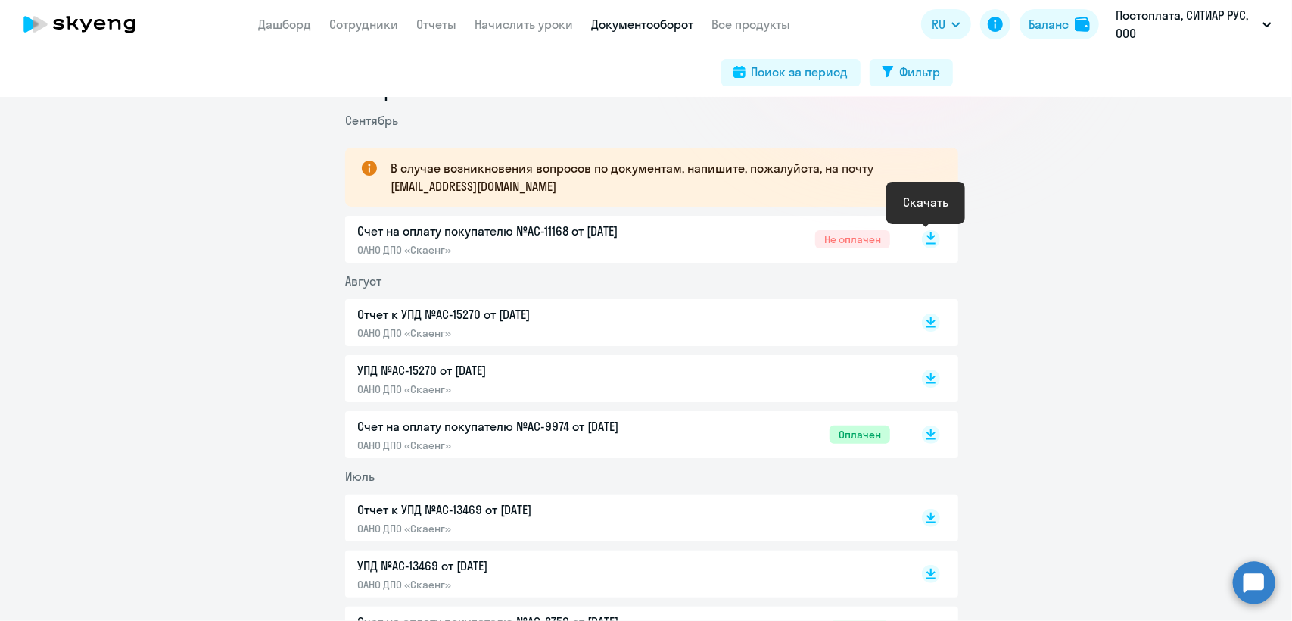
click at [922, 238] on rect at bounding box center [931, 239] width 18 height 18
